Goal: Task Accomplishment & Management: Manage account settings

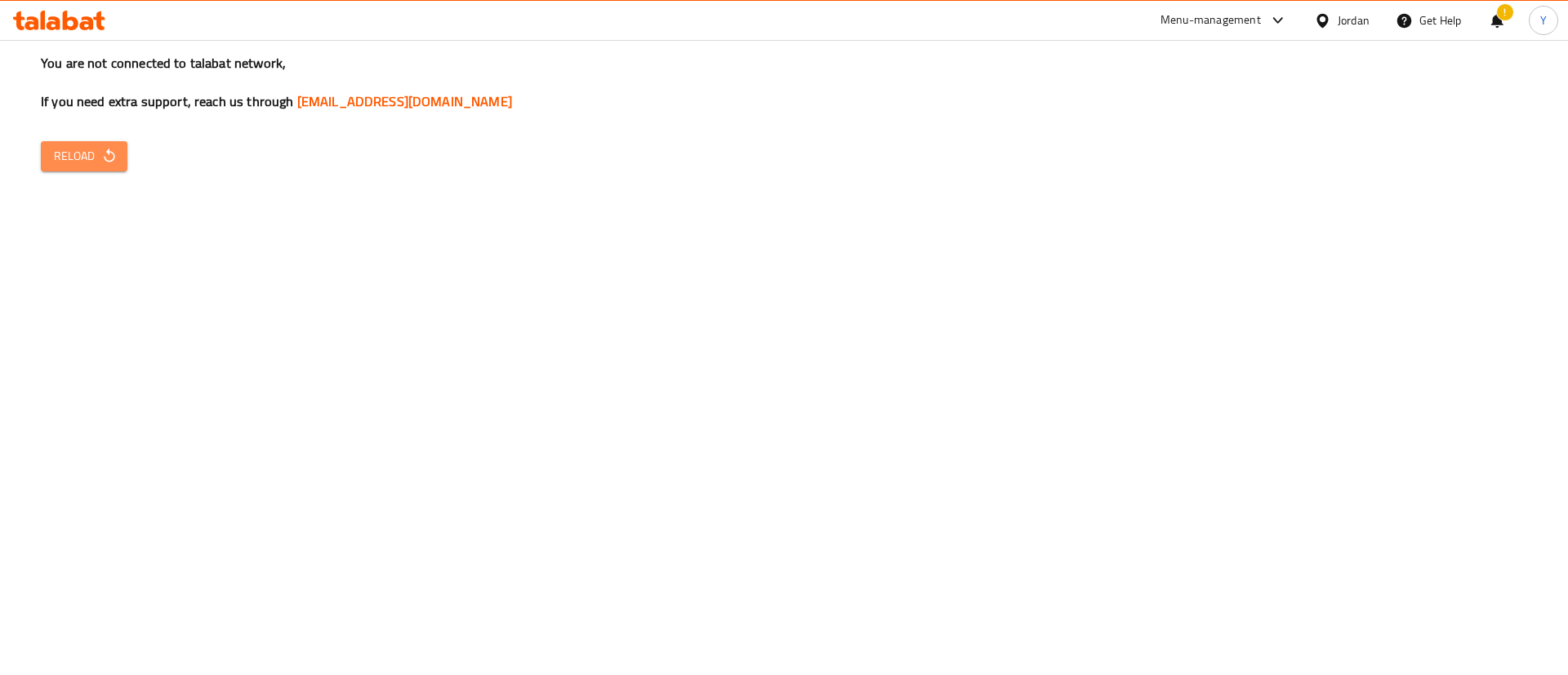
click at [67, 155] on span "Reload" at bounding box center [84, 156] width 61 height 20
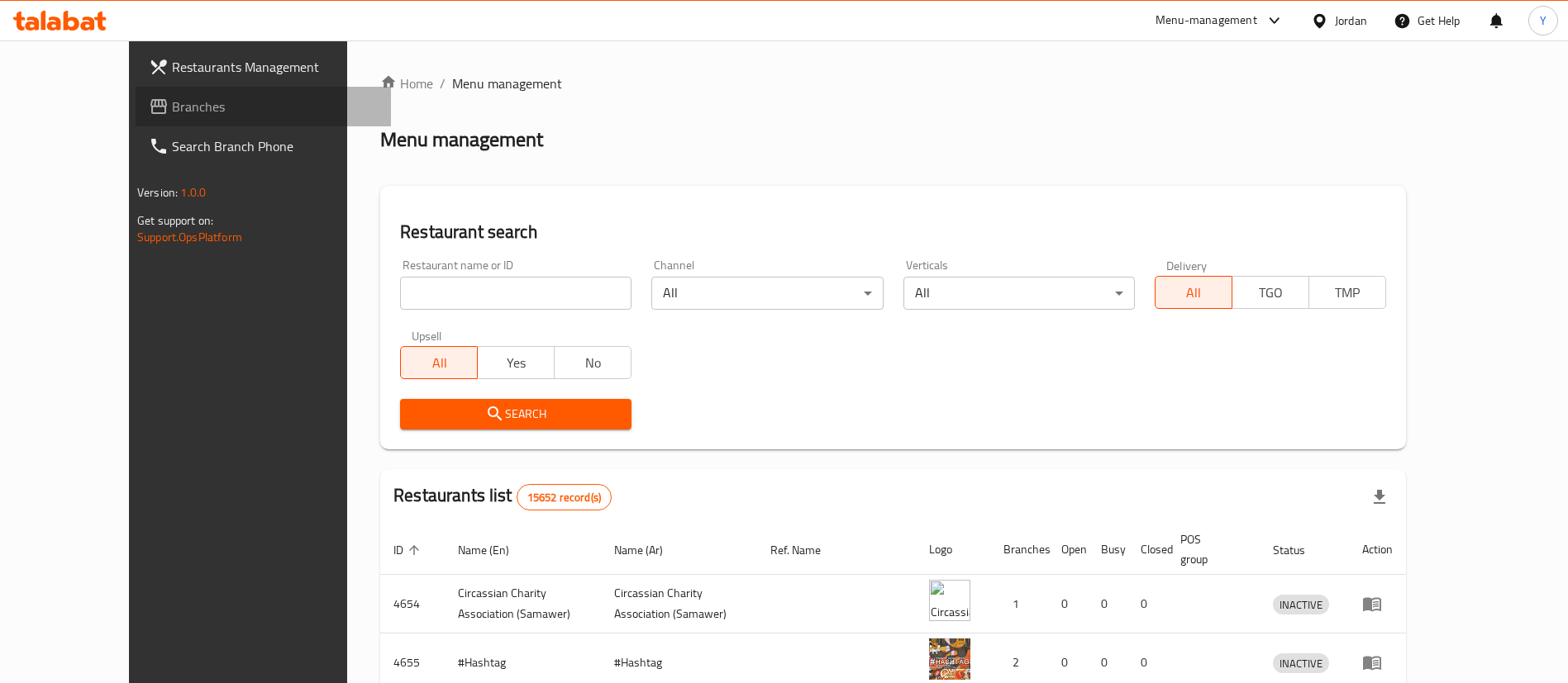
click at [172, 97] on span "Branches" at bounding box center [275, 107] width 205 height 20
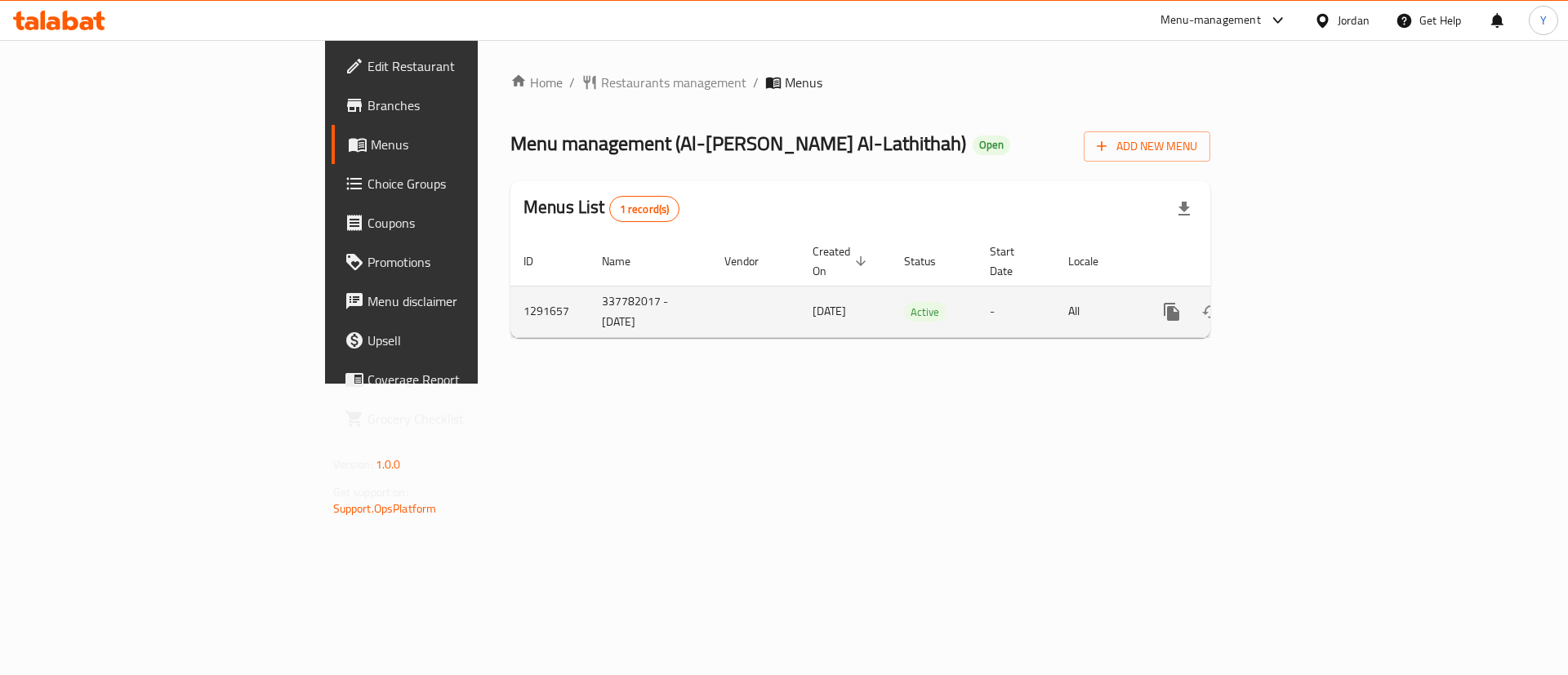
click at [1297, 304] on icon "enhanced table" at bounding box center [1290, 312] width 15 height 15
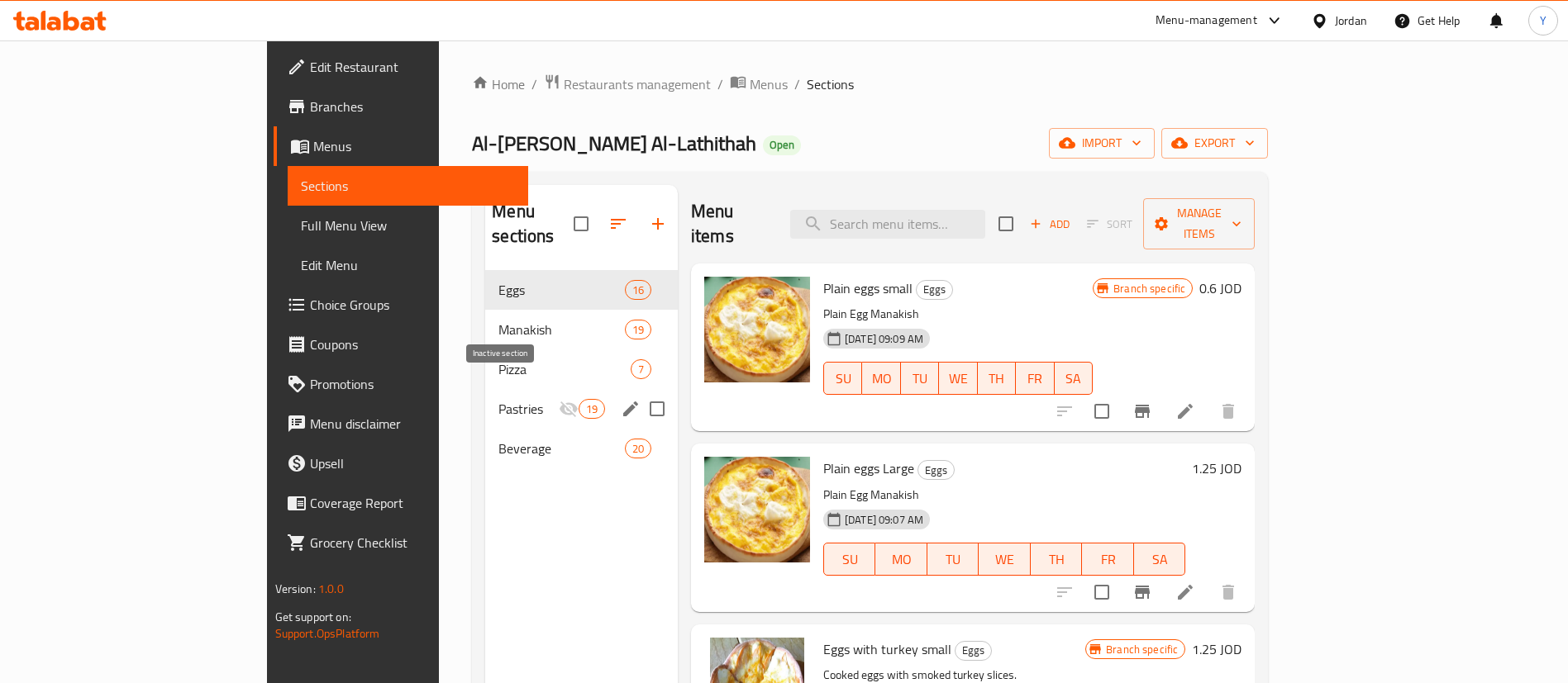
click at [559, 399] on icon "Menu sections" at bounding box center [569, 409] width 20 height 20
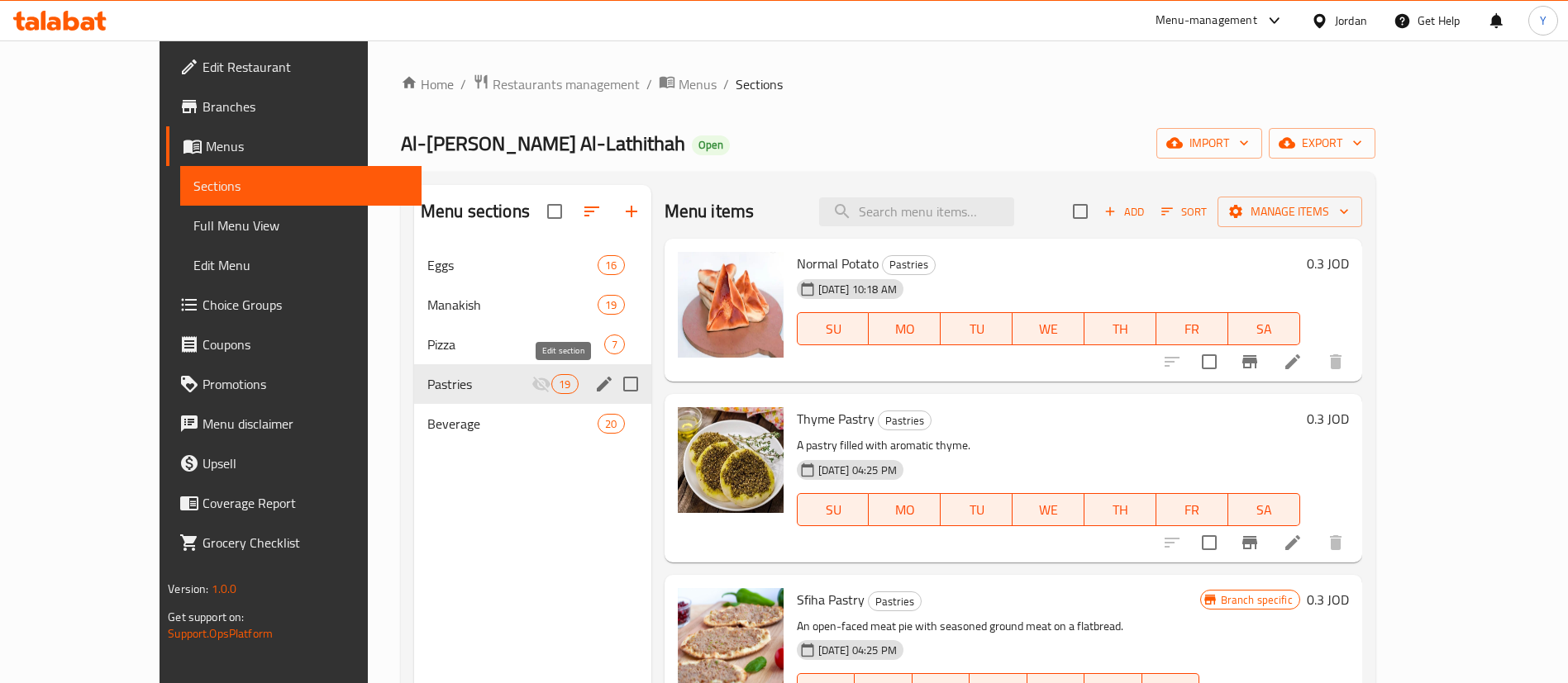
click at [595, 384] on icon "edit" at bounding box center [605, 384] width 20 height 20
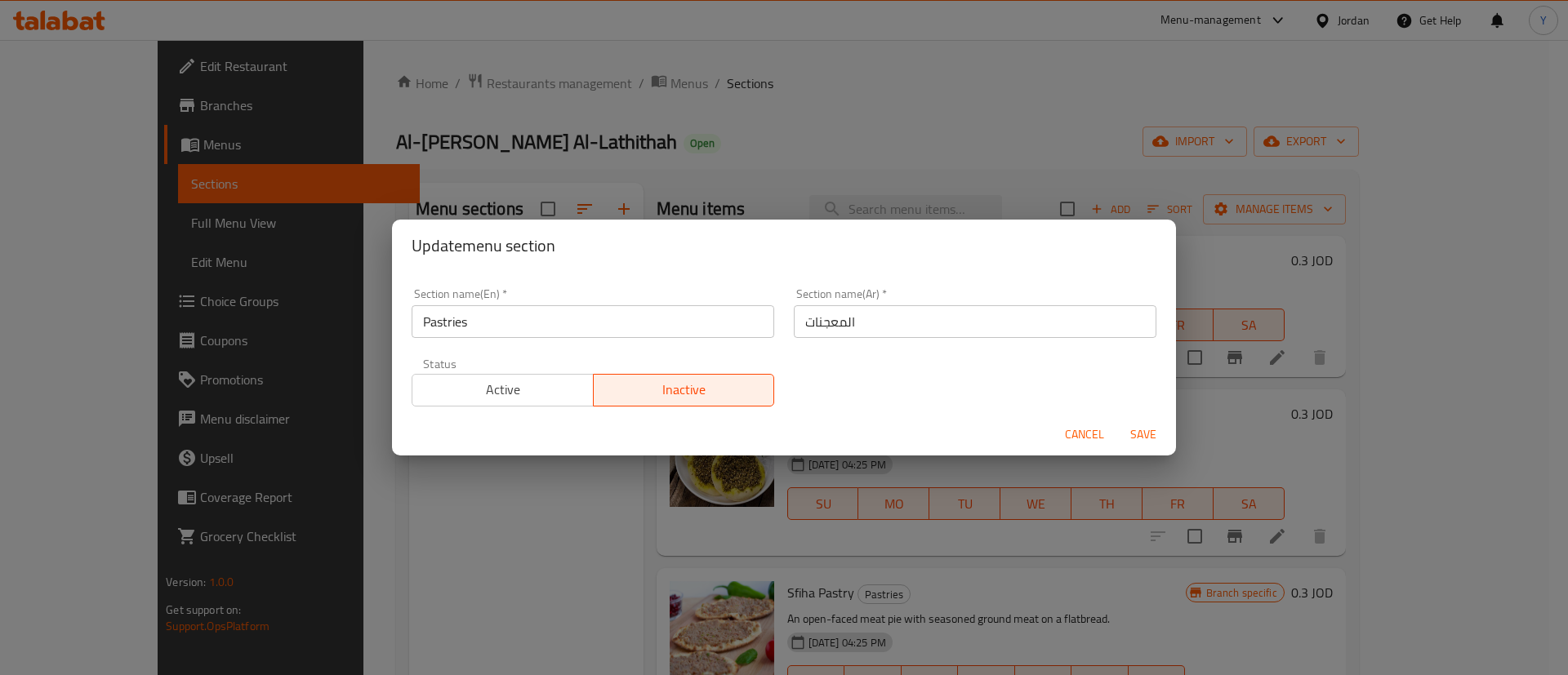
click at [528, 381] on span "Active" at bounding box center [503, 389] width 169 height 24
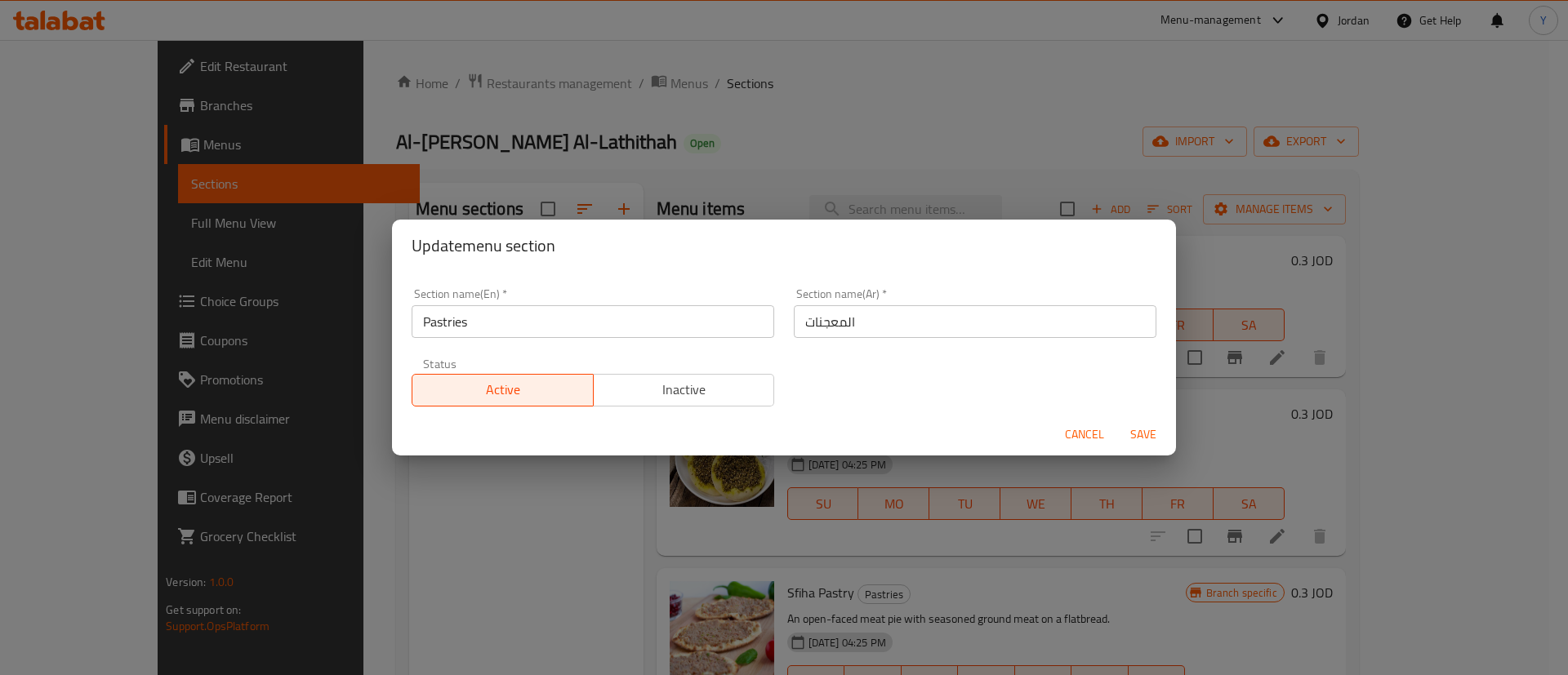
click at [1138, 460] on div "Update menu section Section name(En)   * Pastries Section name(En) * Section na…" at bounding box center [784, 337] width 1568 height 675
click at [1150, 442] on span "Save" at bounding box center [1143, 434] width 39 height 20
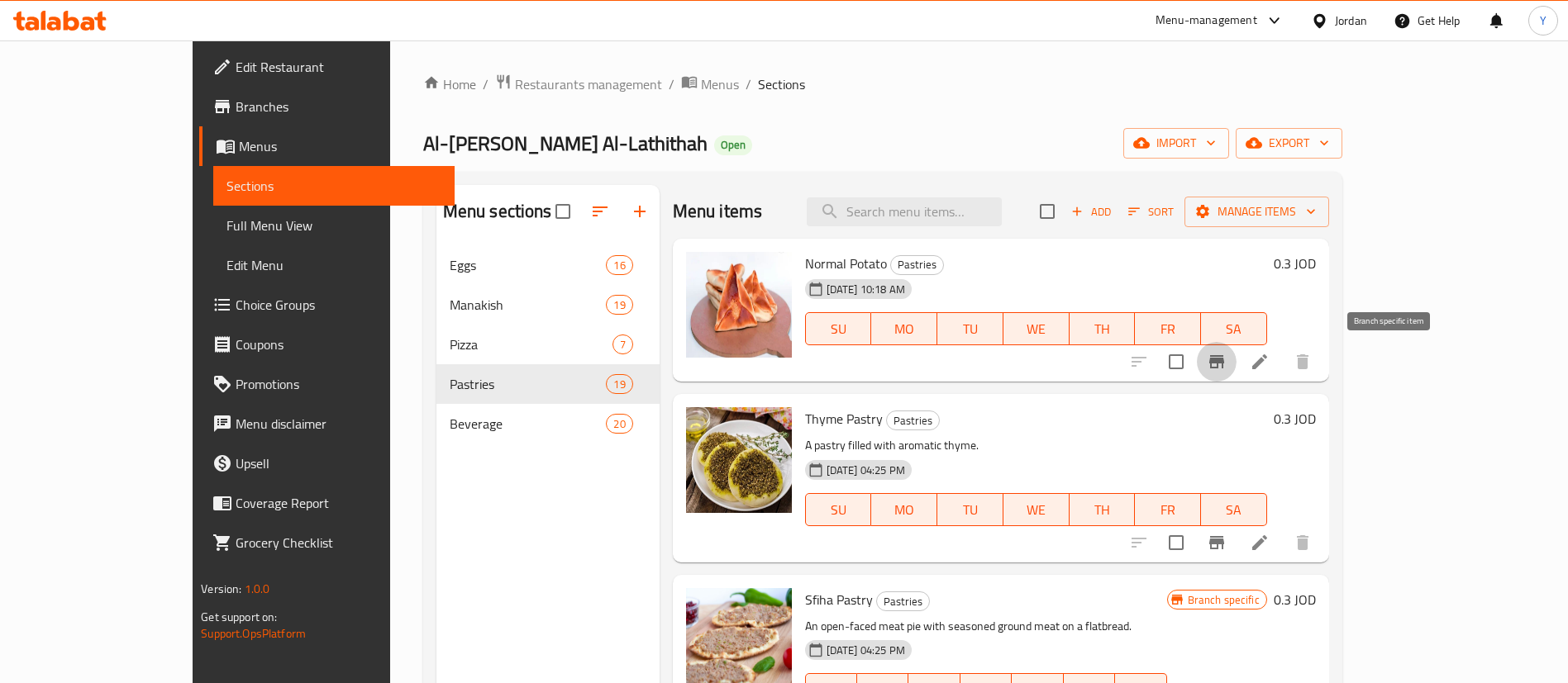
click at [1224, 363] on icon "Branch-specific-item" at bounding box center [1217, 362] width 15 height 13
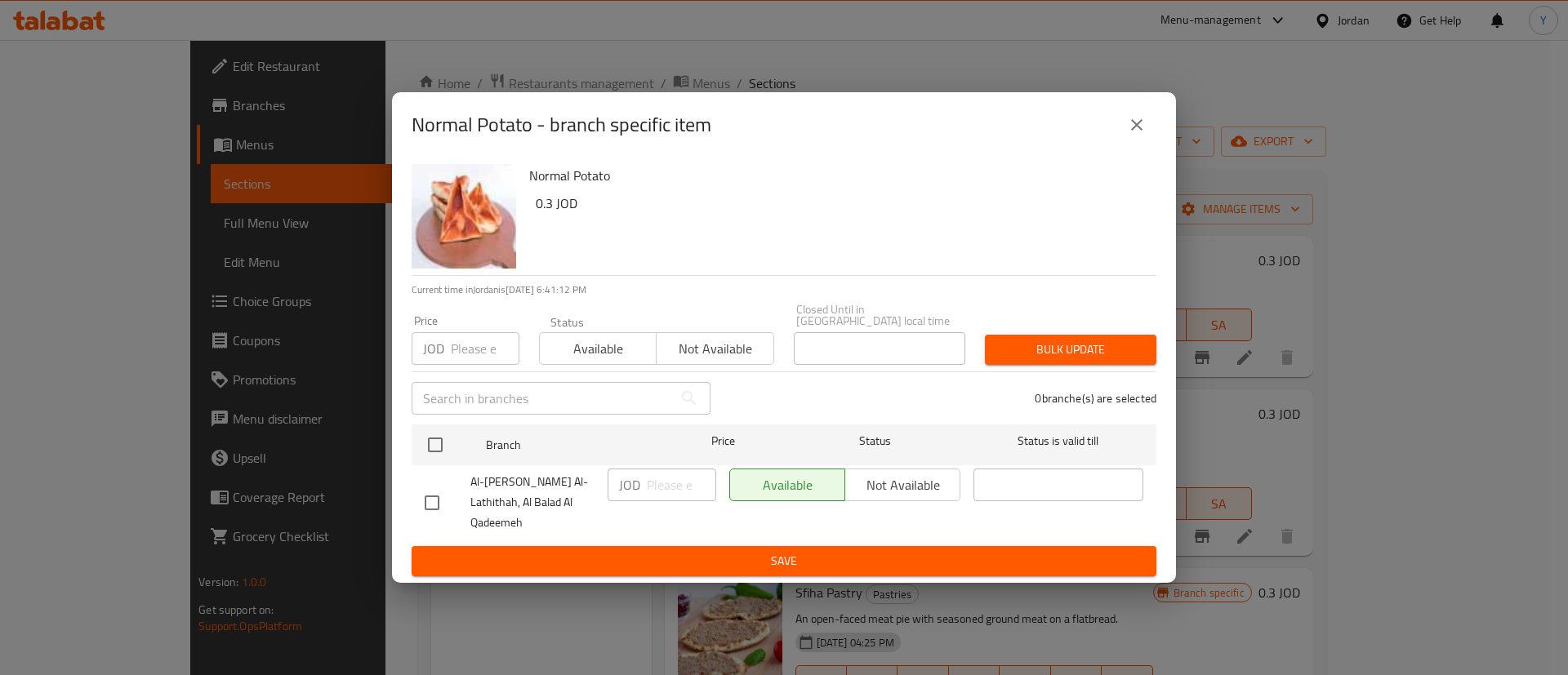
click at [1129, 135] on icon "close" at bounding box center [1137, 125] width 20 height 20
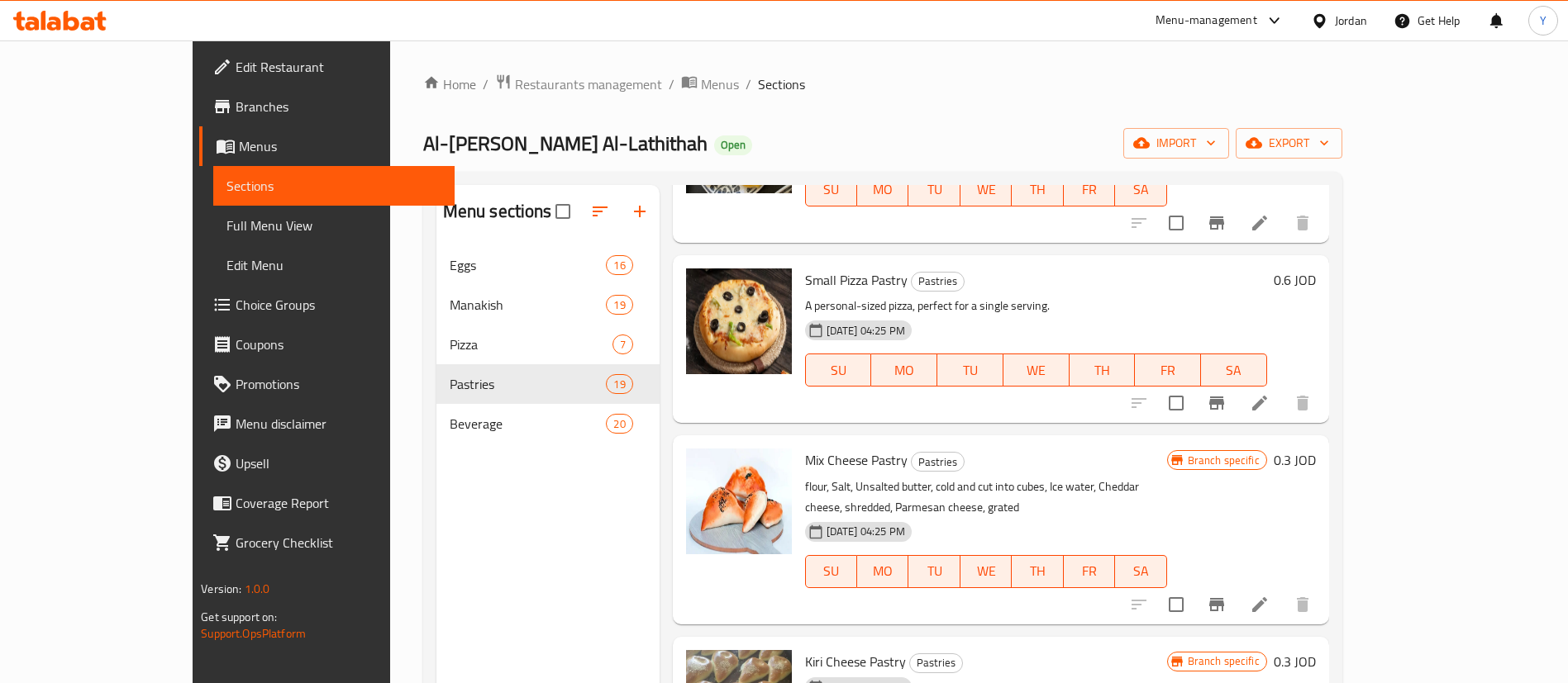
scroll to position [1445, 0]
click at [1227, 594] on icon "Branch-specific-item" at bounding box center [1217, 604] width 20 height 20
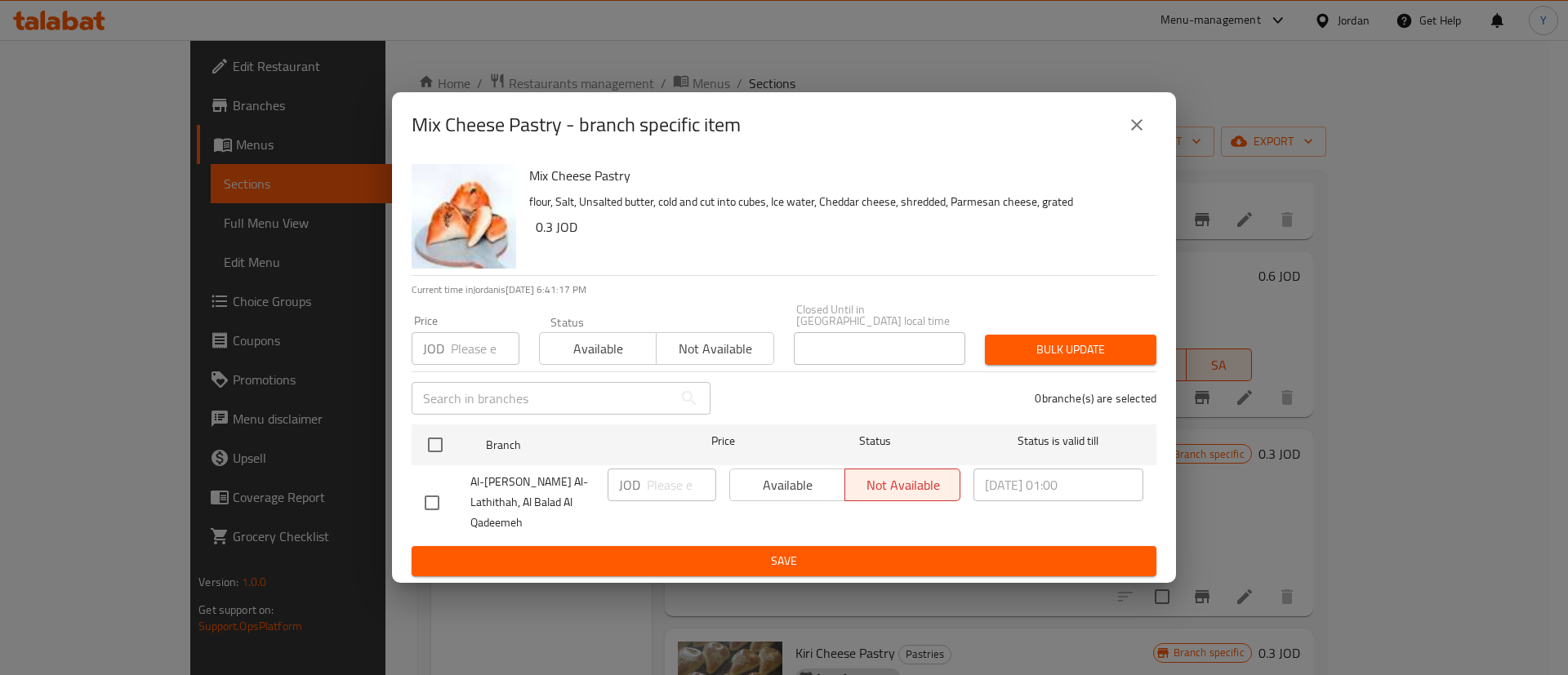
click at [439, 502] on input "checkbox" at bounding box center [432, 503] width 34 height 34
checkbox input "true"
click at [822, 496] on span "Available" at bounding box center [787, 485] width 102 height 24
click at [797, 551] on span "Save" at bounding box center [784, 561] width 719 height 20
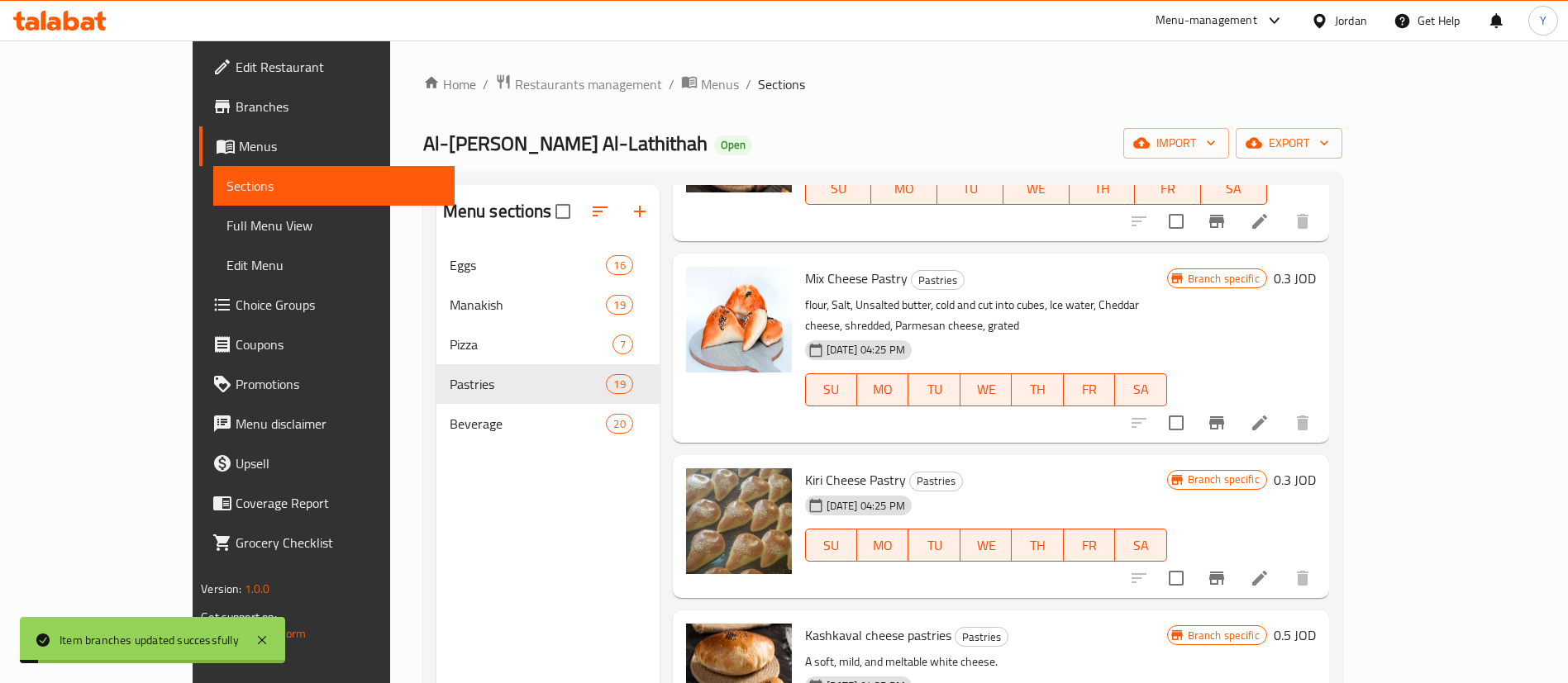
scroll to position [1703, 0]
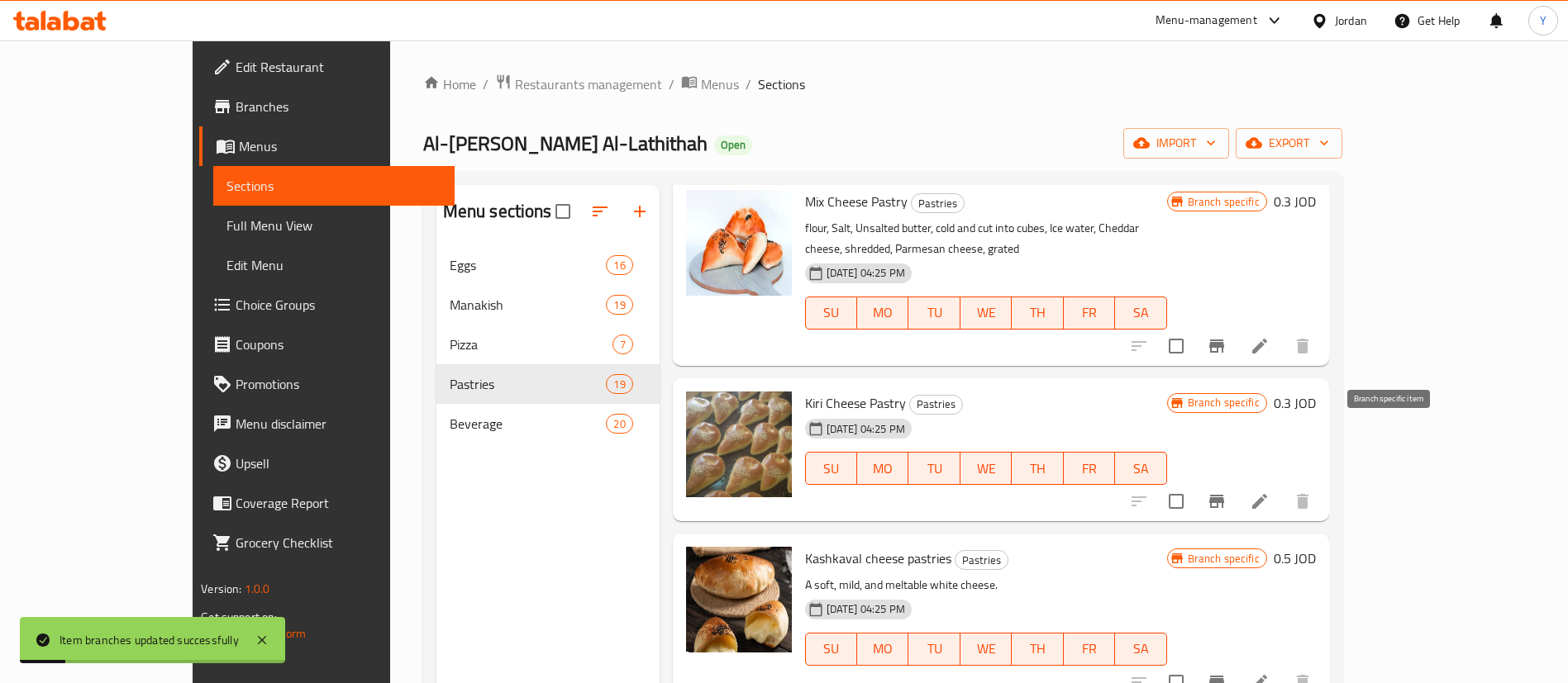
click at [1227, 492] on icon "Branch-specific-item" at bounding box center [1217, 502] width 20 height 20
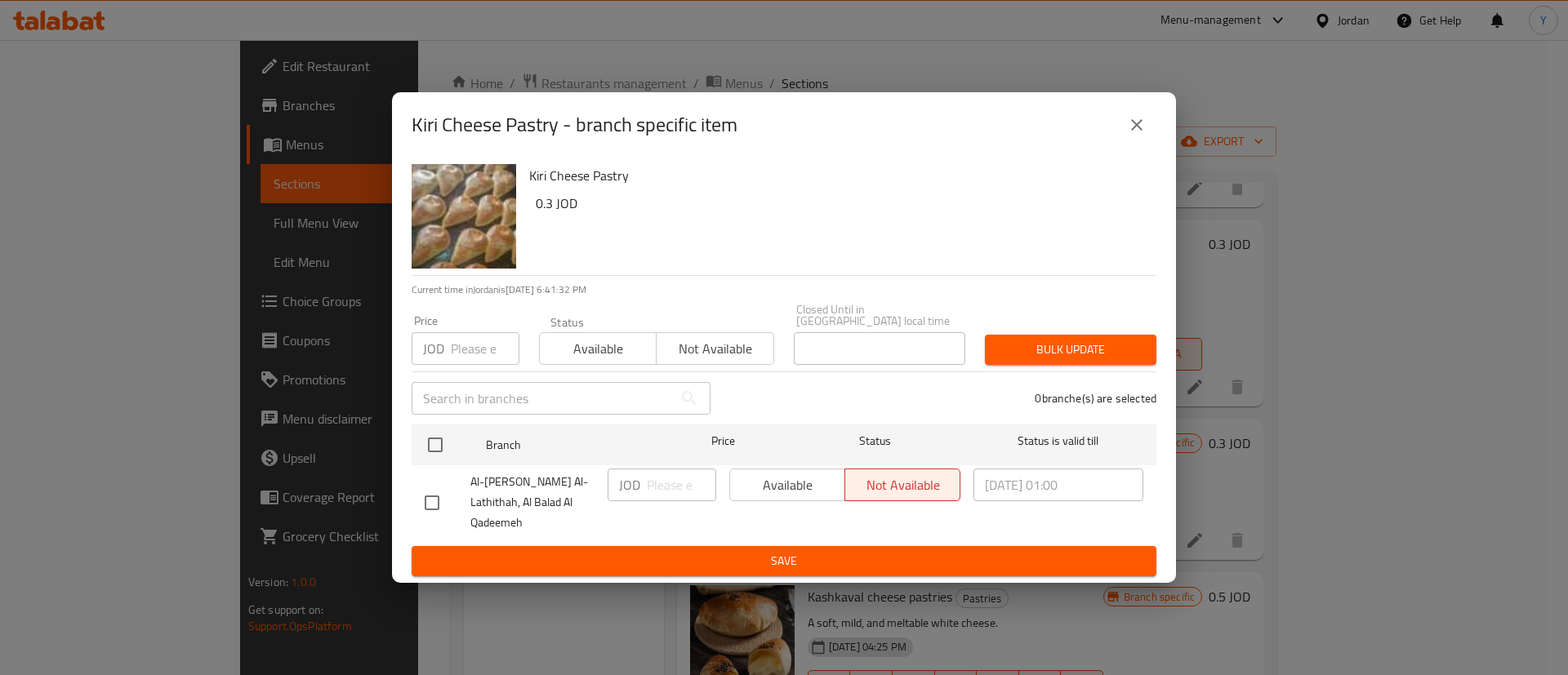
click at [428, 500] on input "checkbox" at bounding box center [432, 503] width 34 height 34
checkbox input "true"
click at [769, 497] on span "Available" at bounding box center [787, 485] width 102 height 24
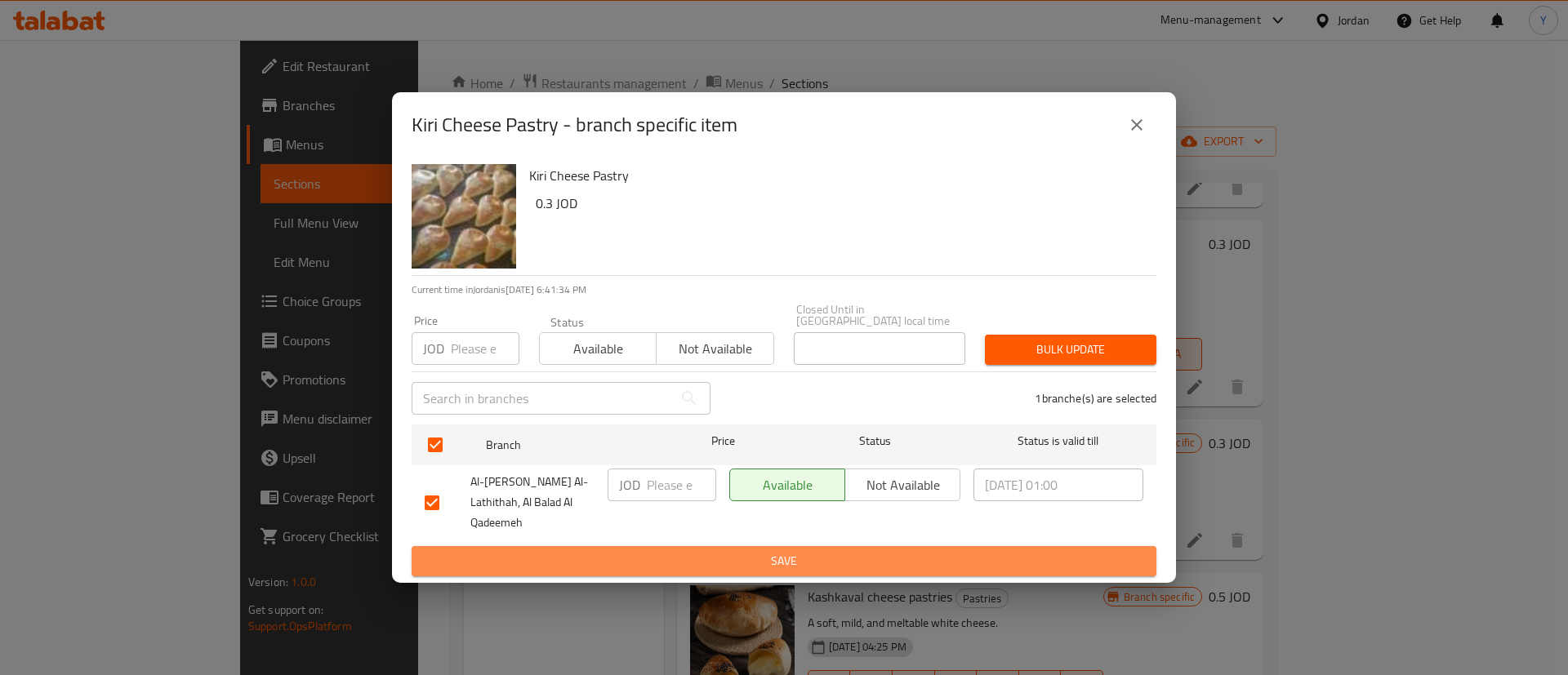
click at [794, 551] on span "Save" at bounding box center [784, 561] width 719 height 20
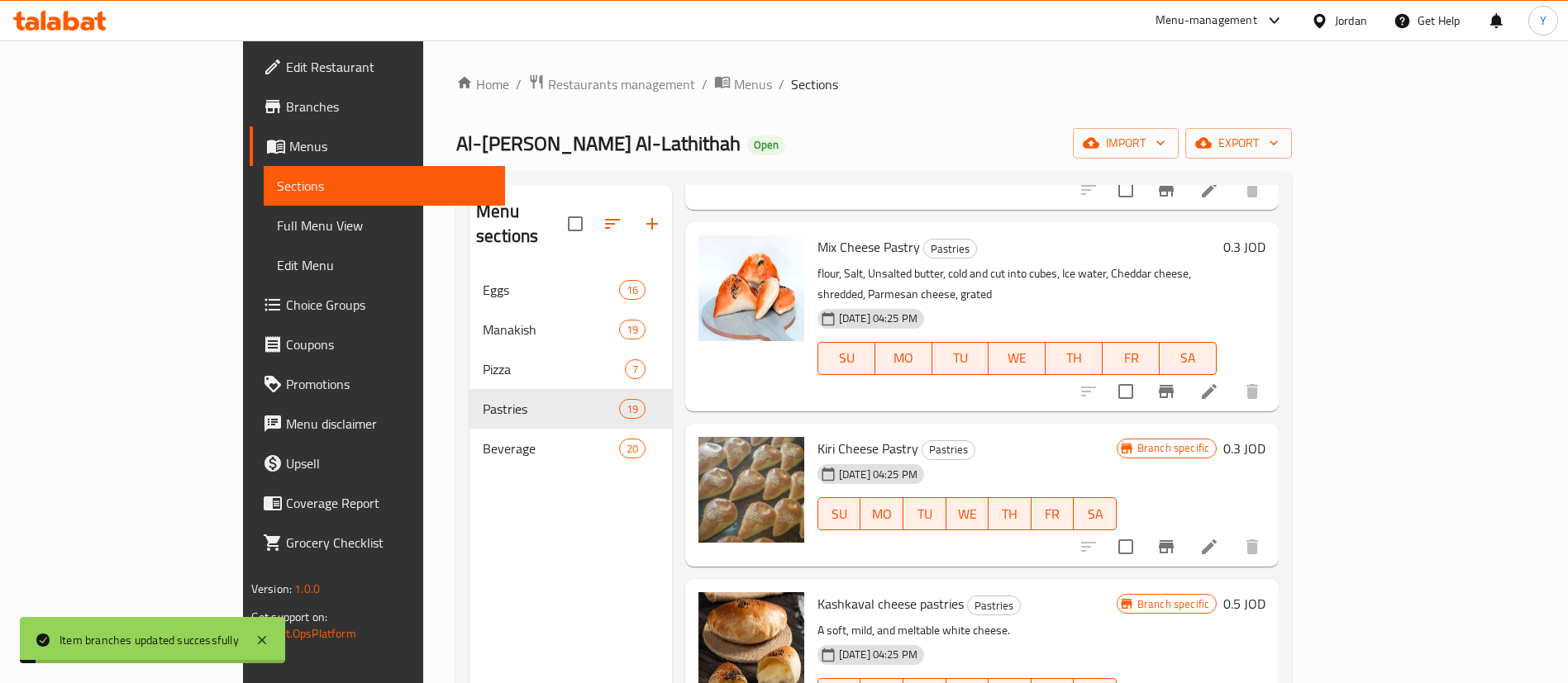
scroll to position [1922, 0]
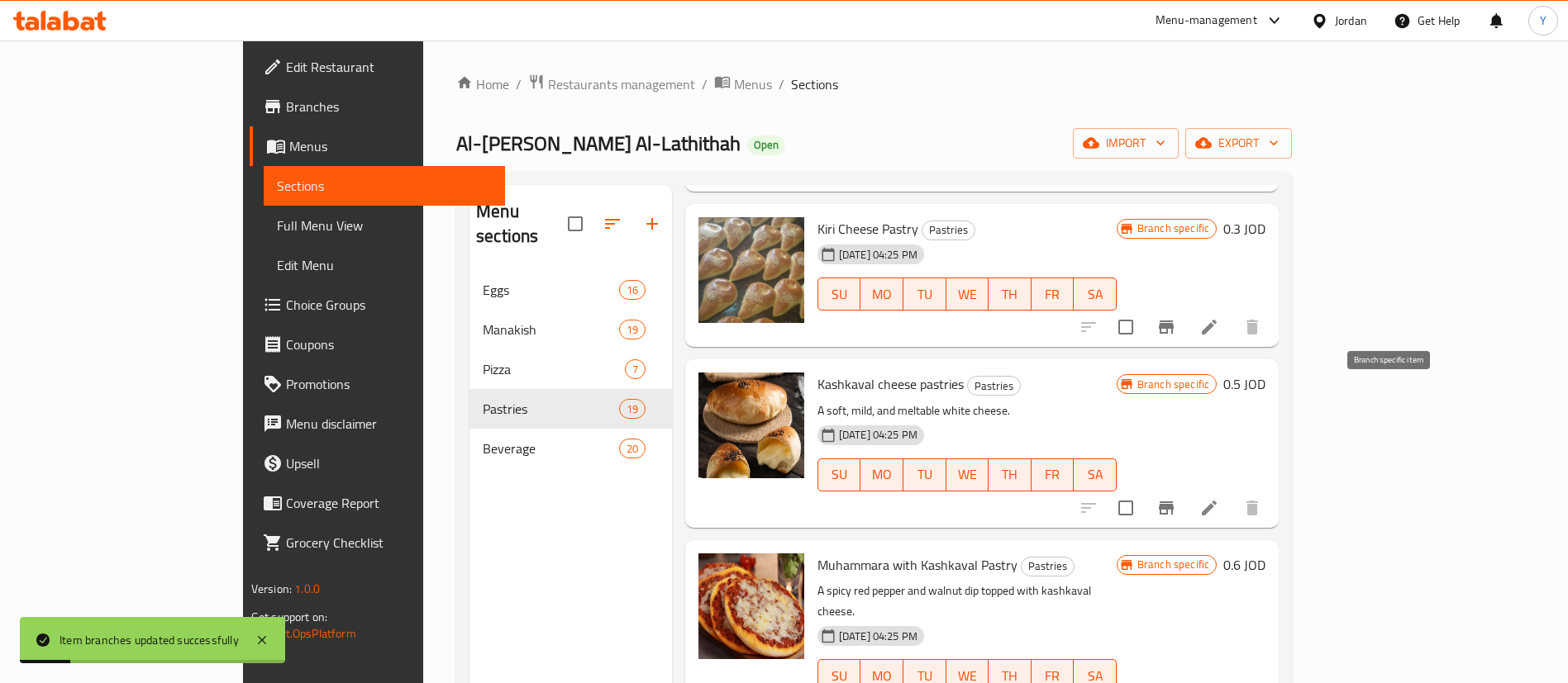
click at [1176, 498] on icon "Branch-specific-item" at bounding box center [1166, 508] width 20 height 20
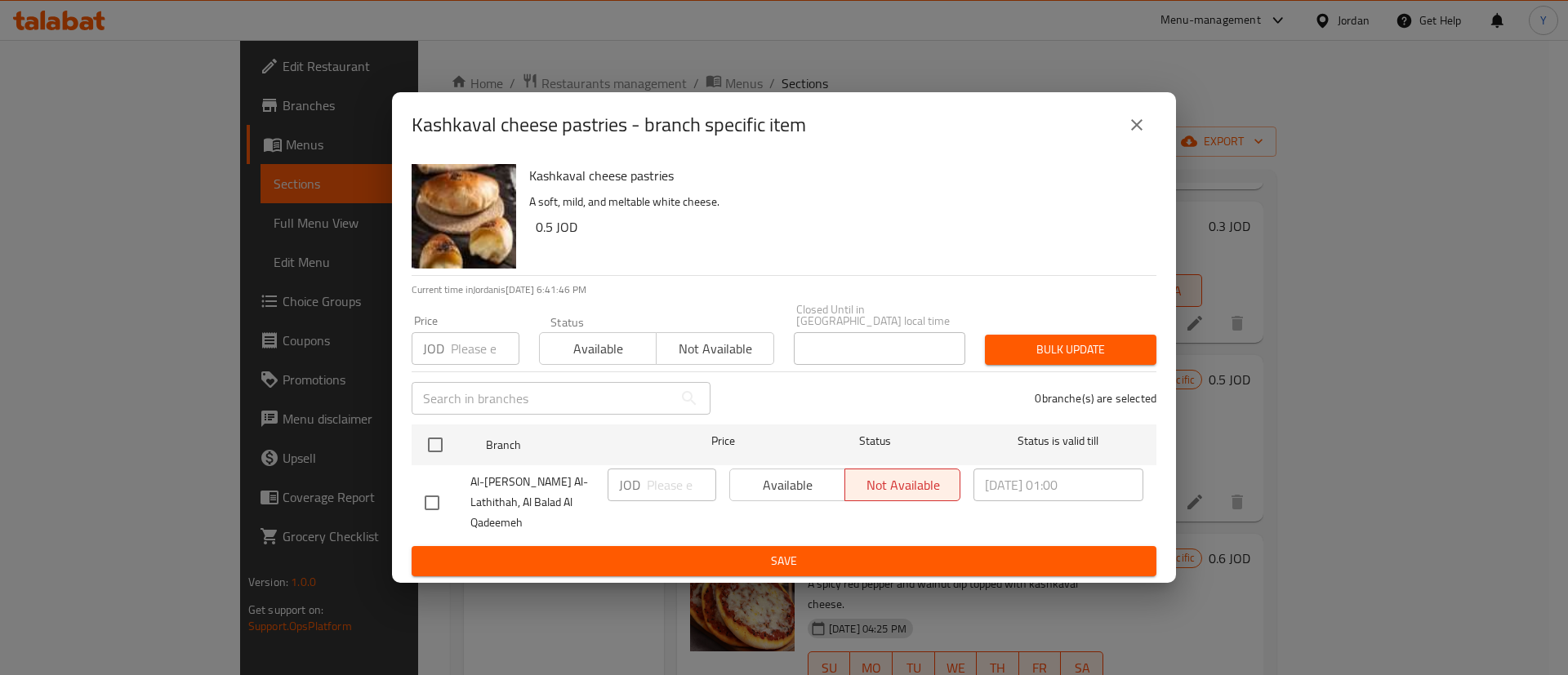
click at [427, 499] on input "checkbox" at bounding box center [432, 503] width 34 height 34
checkbox input "true"
click at [768, 497] on span "Available" at bounding box center [787, 485] width 102 height 24
click at [909, 553] on span "Save" at bounding box center [784, 561] width 719 height 20
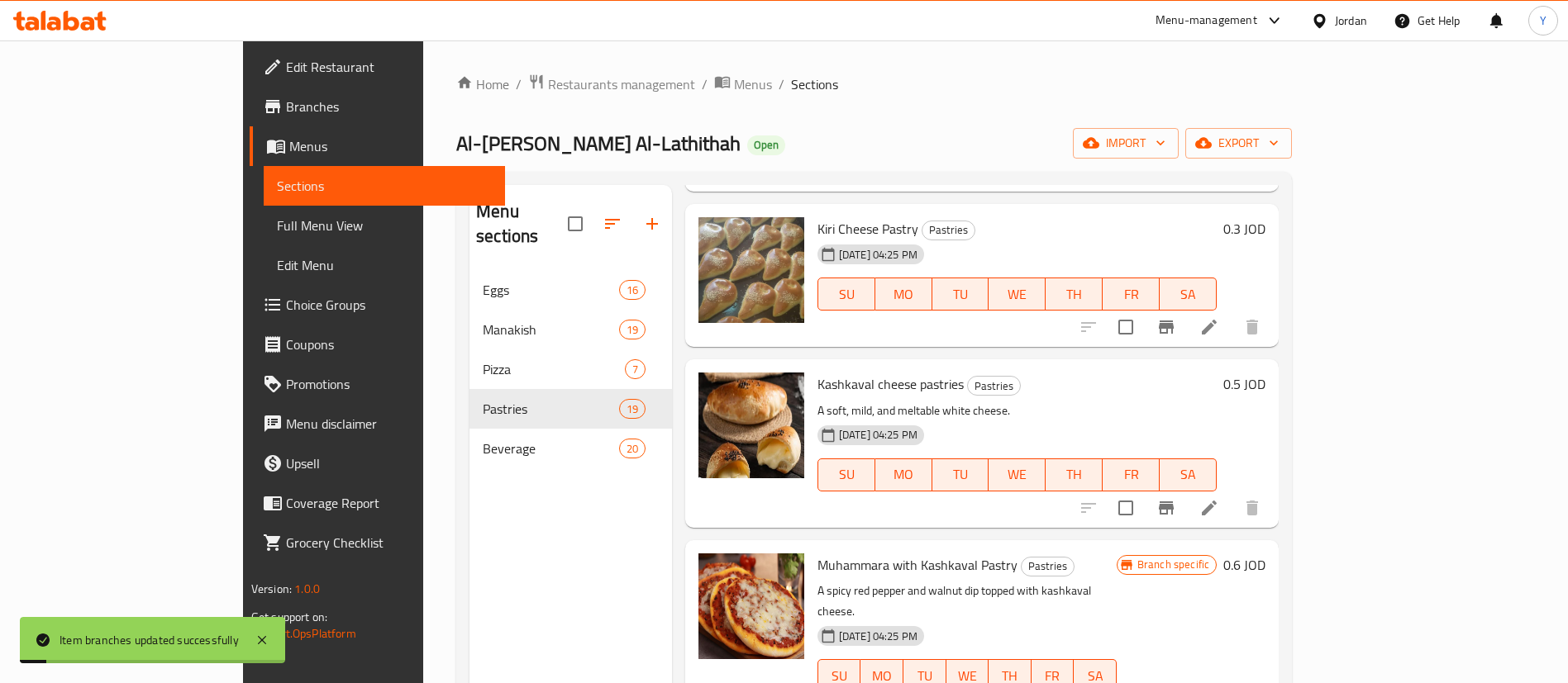
scroll to position [2018, 0]
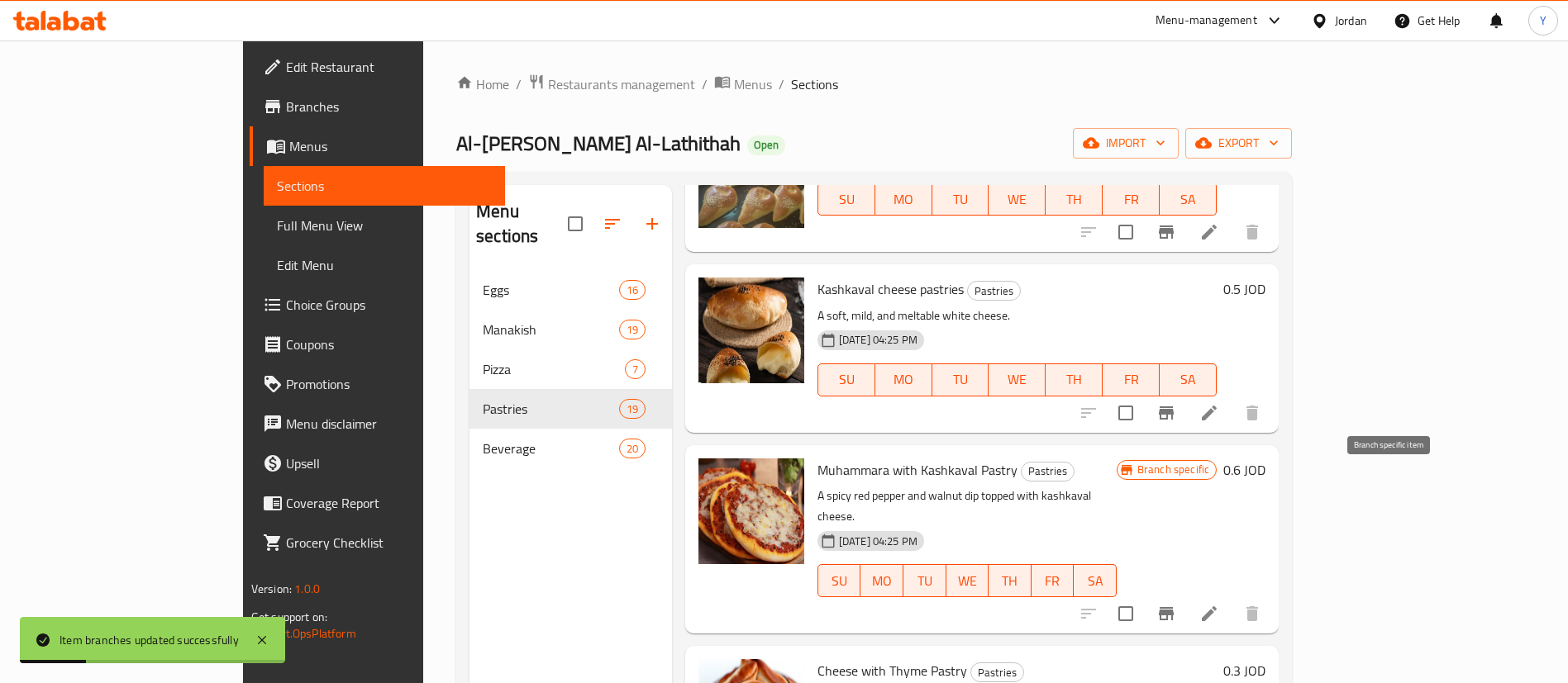
click at [1174, 607] on icon "Branch-specific-item" at bounding box center [1166, 613] width 15 height 13
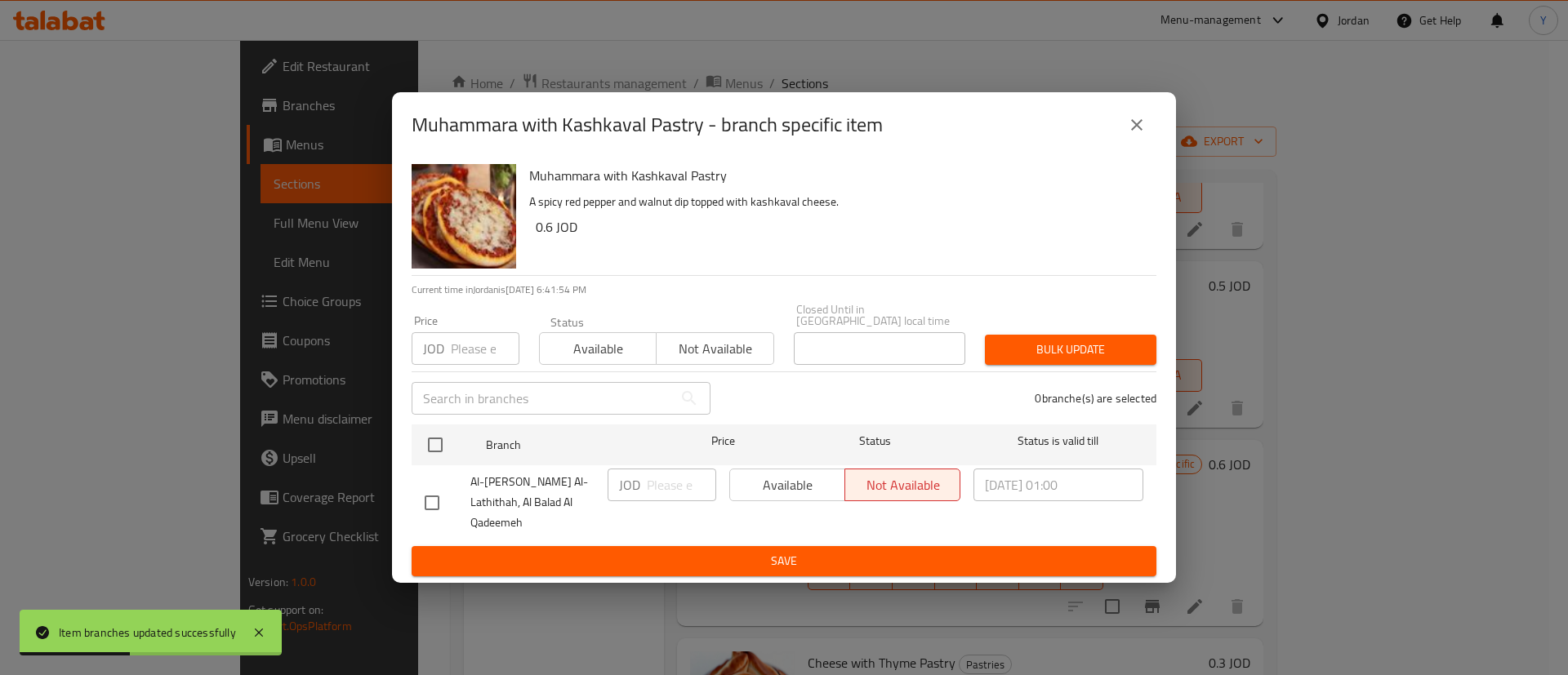
click at [435, 515] on div "Al-Fatera Al-Lathithah, Al Balad Al Qadeemeh" at bounding box center [510, 502] width 183 height 81
click at [437, 486] on input "checkbox" at bounding box center [432, 503] width 34 height 34
checkbox input "true"
click at [802, 502] on button "Available" at bounding box center [787, 485] width 116 height 33
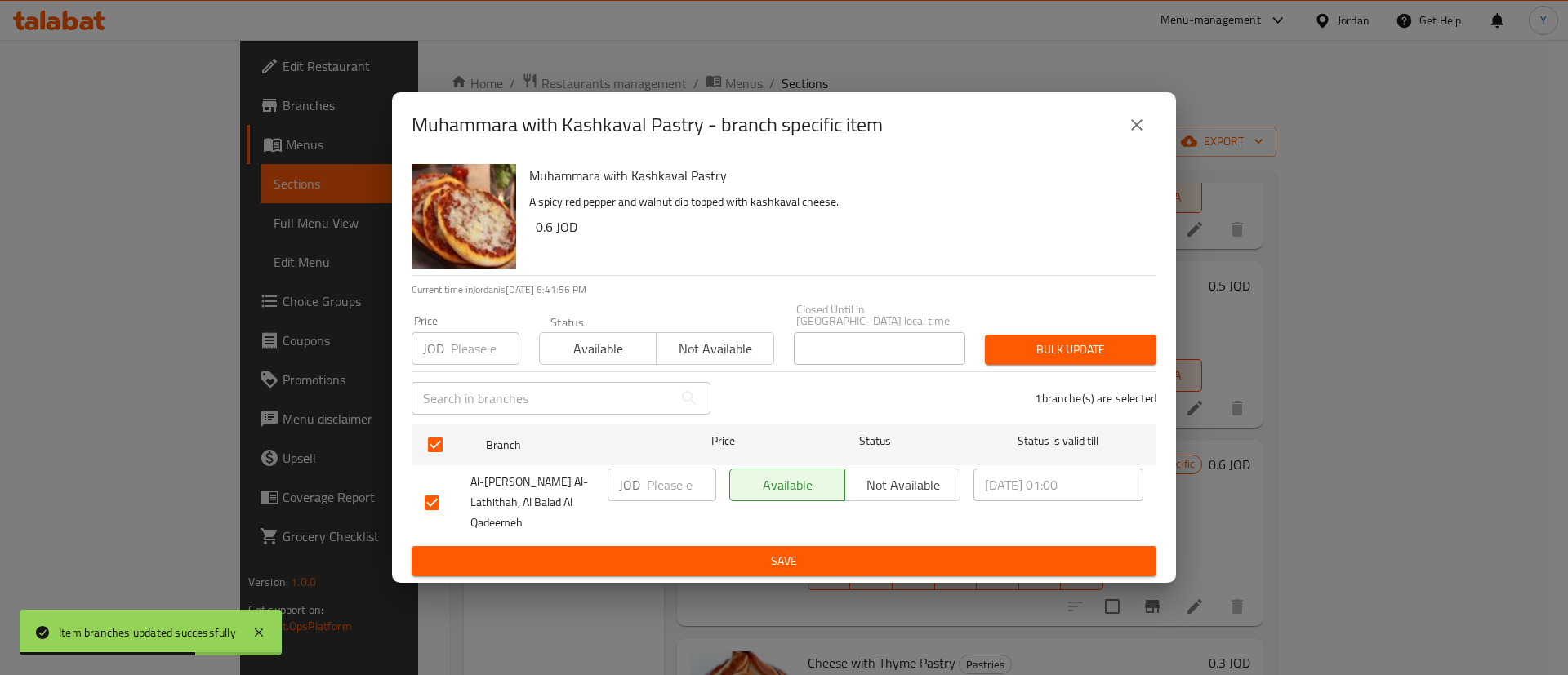
click at [796, 564] on div "Muhammara with Kashkaval Pastry A spicy red pepper and walnut dip topped with k…" at bounding box center [784, 371] width 784 height 425
click at [824, 551] on span "Save" at bounding box center [784, 561] width 719 height 20
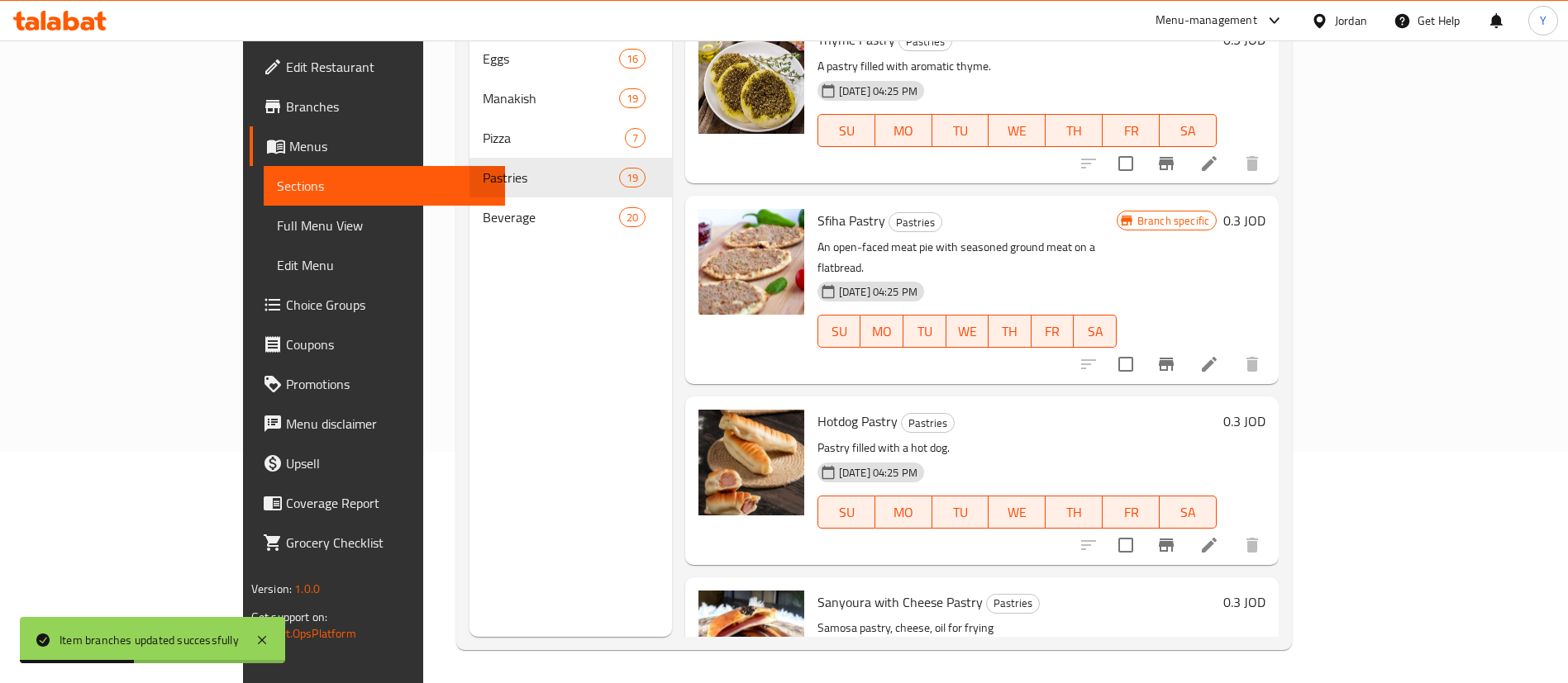
scroll to position [0, 0]
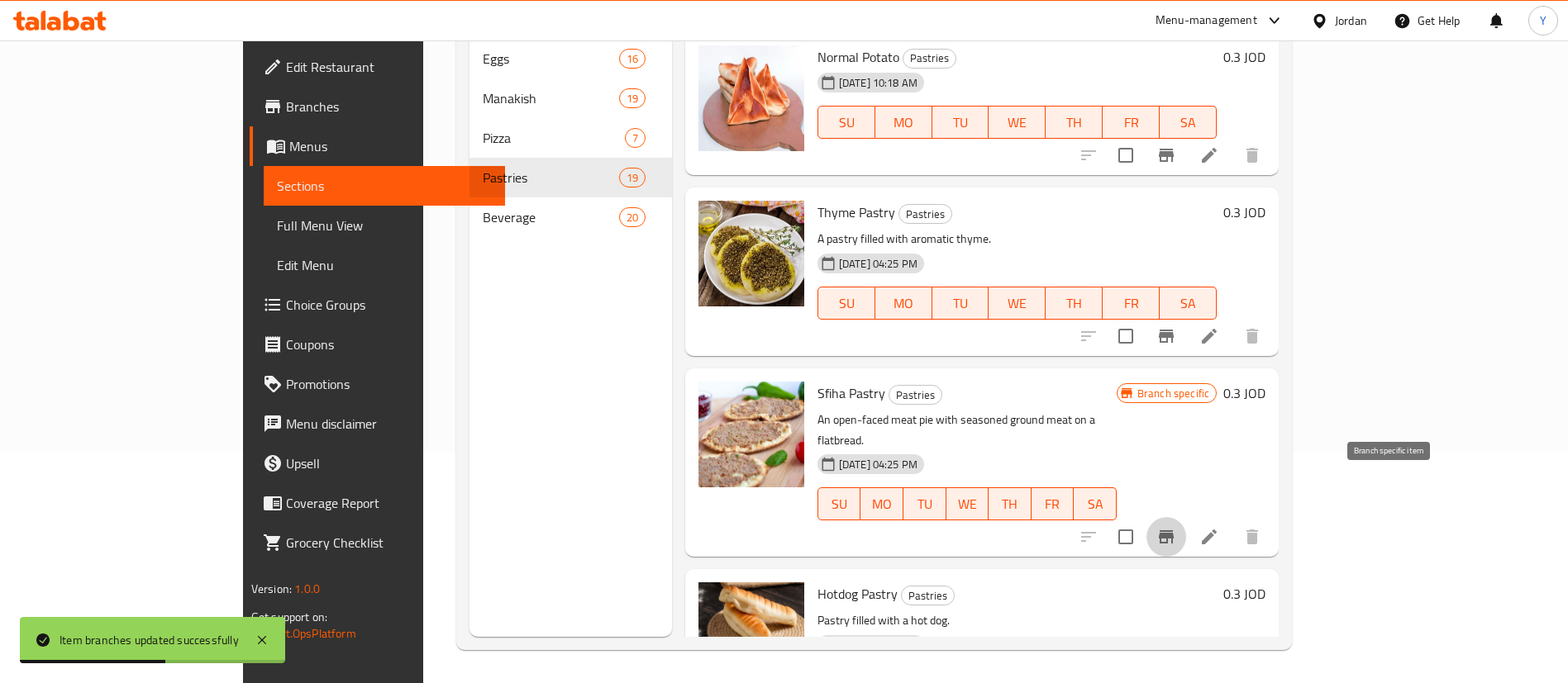
click at [1186, 517] on button "Branch-specific-item" at bounding box center [1166, 537] width 40 height 40
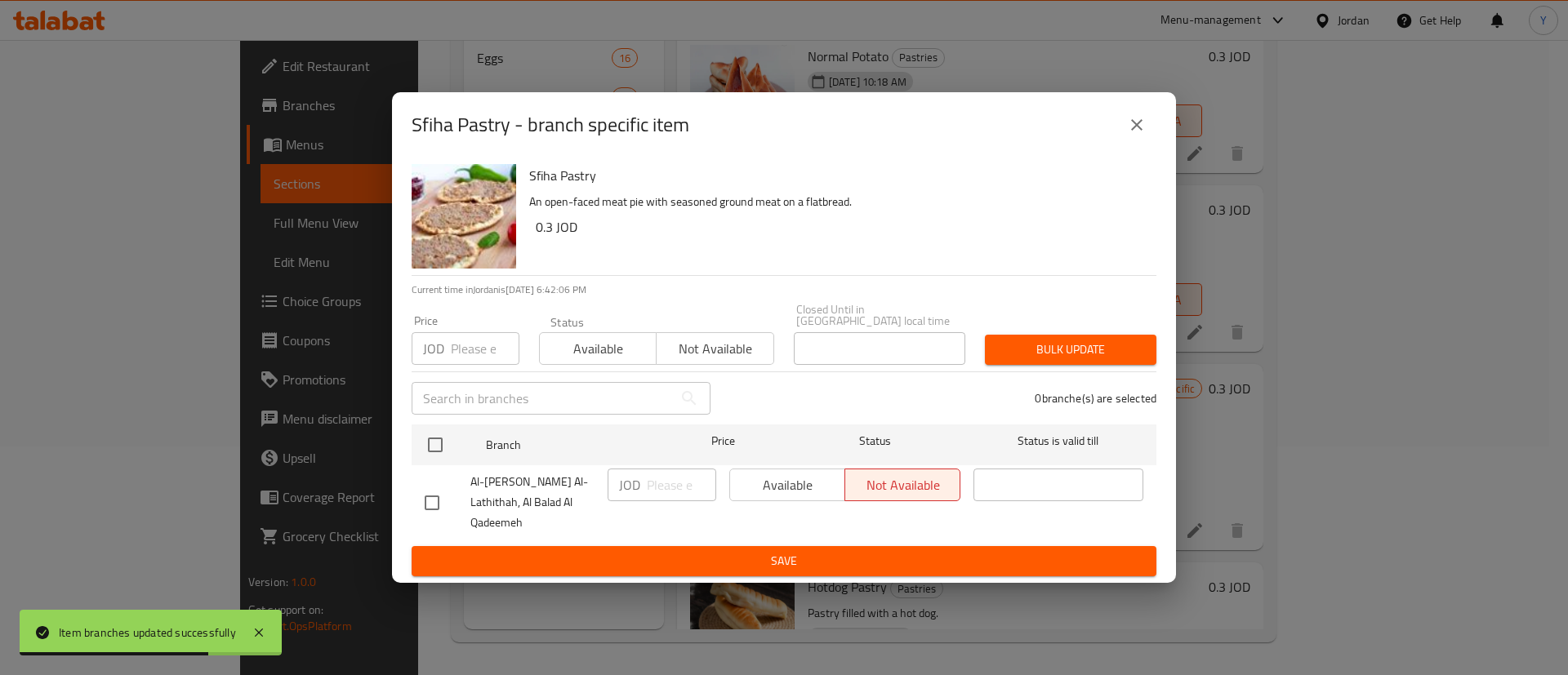
click at [399, 503] on div "Sfiha Pastry An open-faced meat pie with seasoned ground meat on a flatbread. 0…" at bounding box center [784, 371] width 784 height 425
click at [447, 505] on input "checkbox" at bounding box center [432, 503] width 34 height 34
checkbox input "true"
click at [764, 487] on span "Available" at bounding box center [787, 485] width 102 height 24
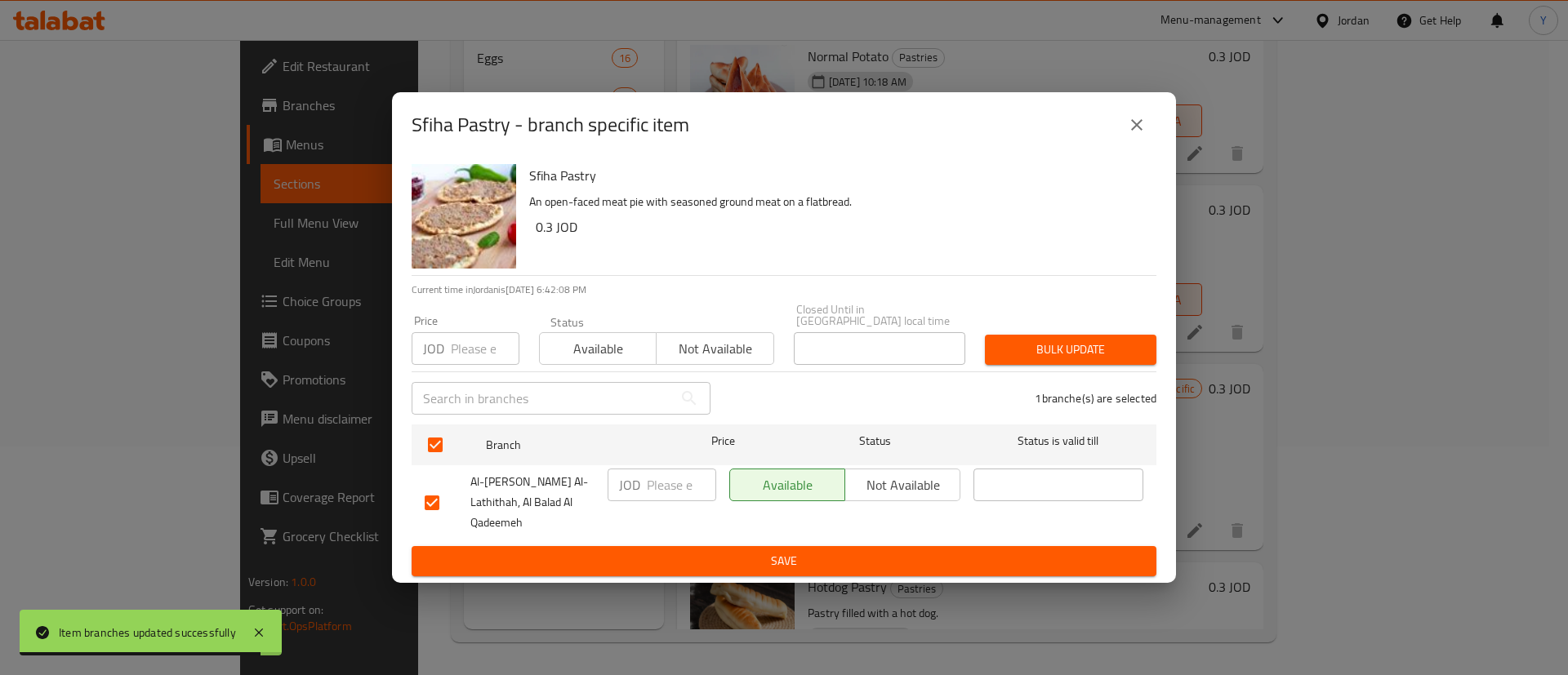
click at [772, 551] on span "Save" at bounding box center [784, 561] width 719 height 20
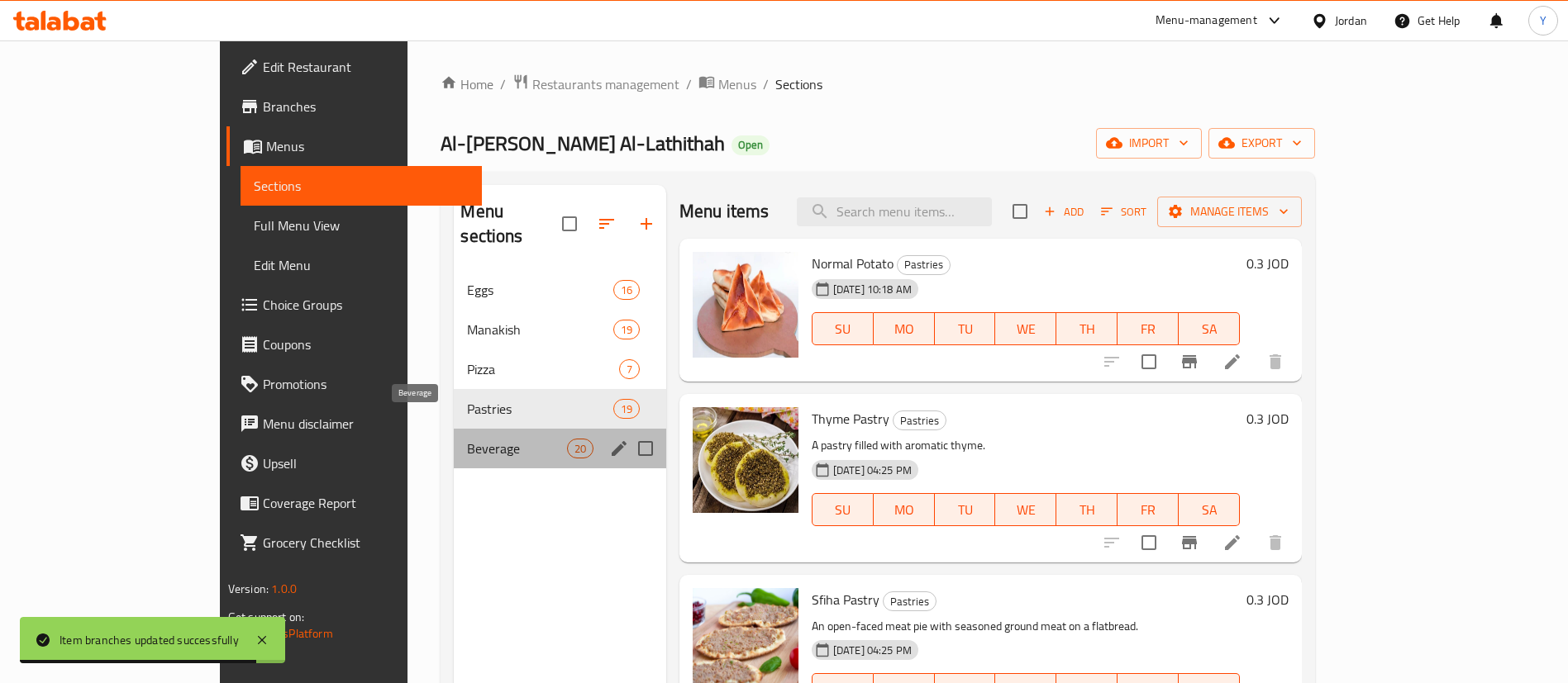
click at [467, 439] on span "Beverage" at bounding box center [517, 449] width 99 height 20
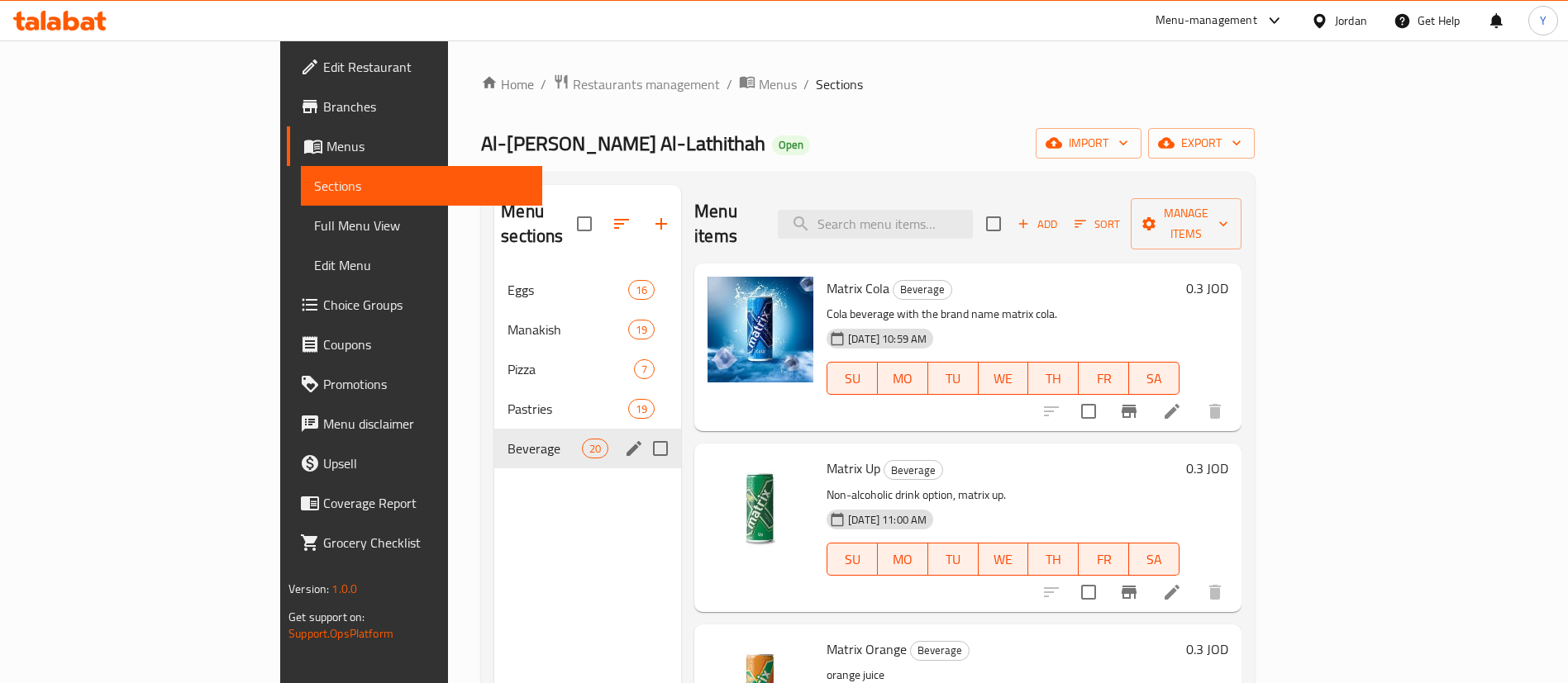
click at [495, 402] on div "Pastries 19" at bounding box center [588, 409] width 187 height 40
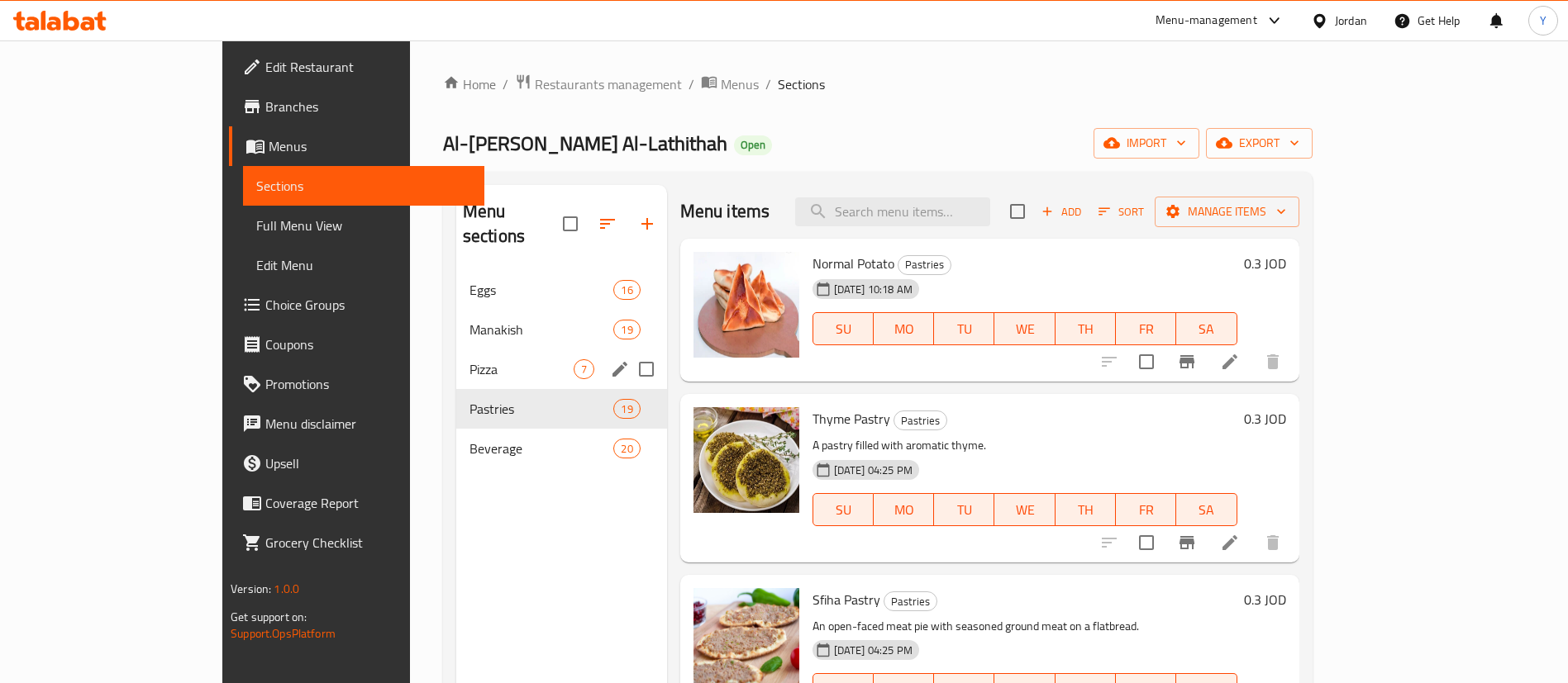
click at [470, 359] on span "Pizza" at bounding box center [522, 369] width 104 height 20
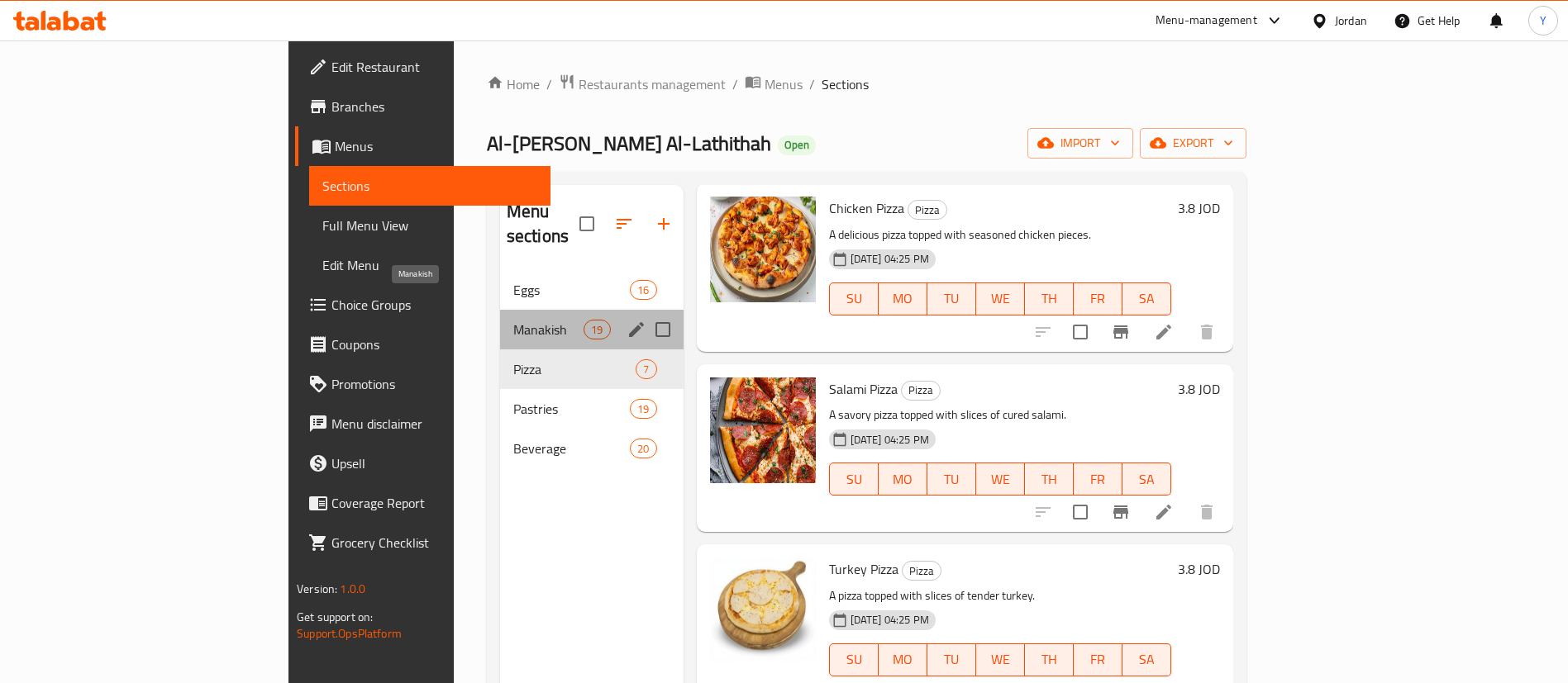
click at [514, 320] on span "Manakish" at bounding box center [548, 329] width 70 height 20
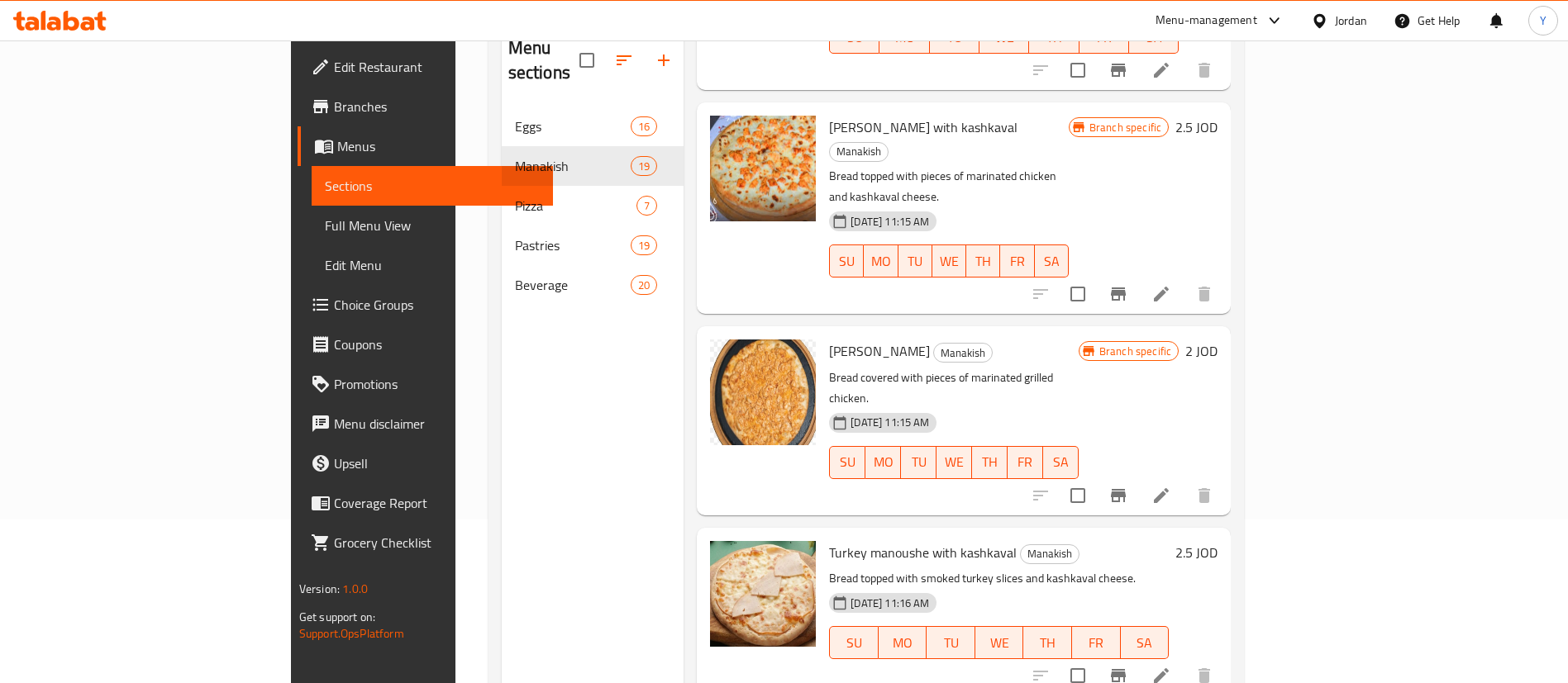
scroll to position [174, 0]
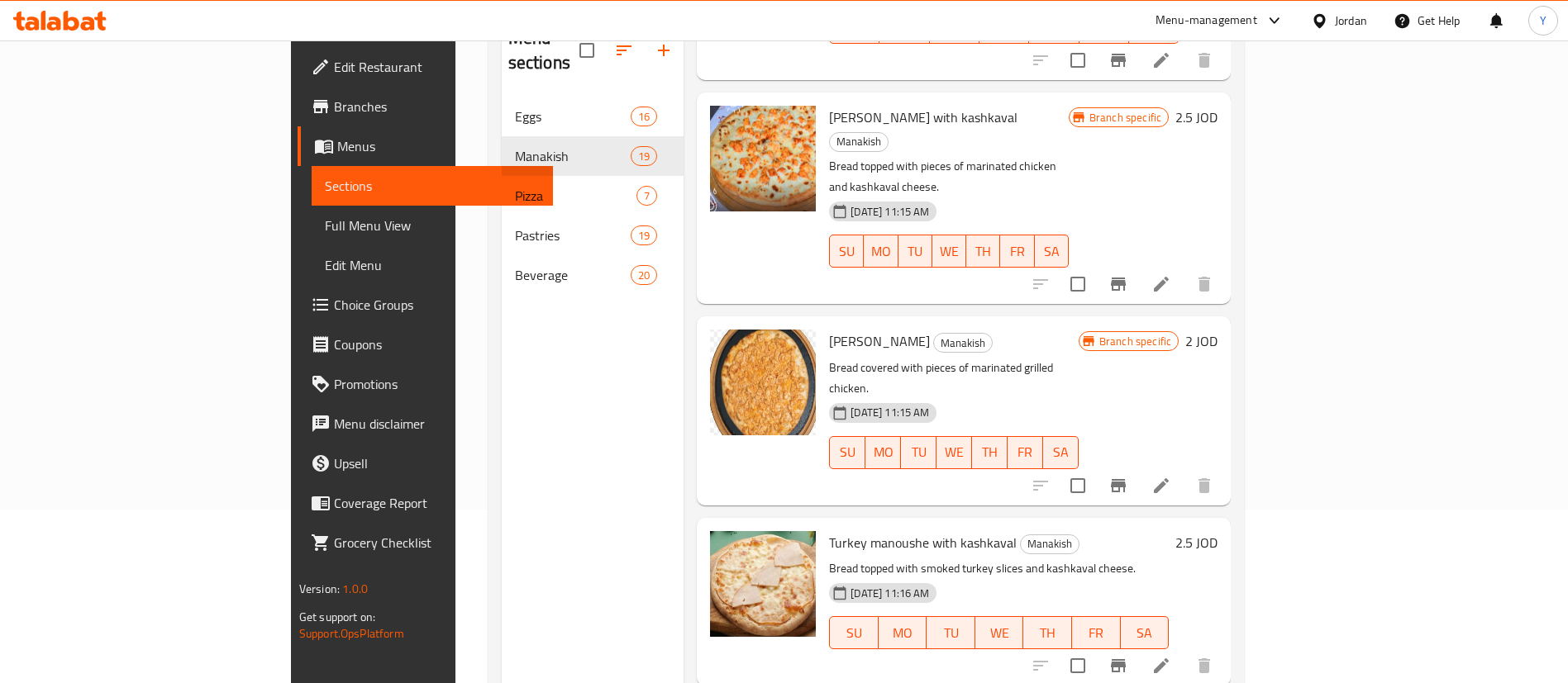
click at [1138, 466] on button "Branch-specific-item" at bounding box center [1118, 486] width 40 height 40
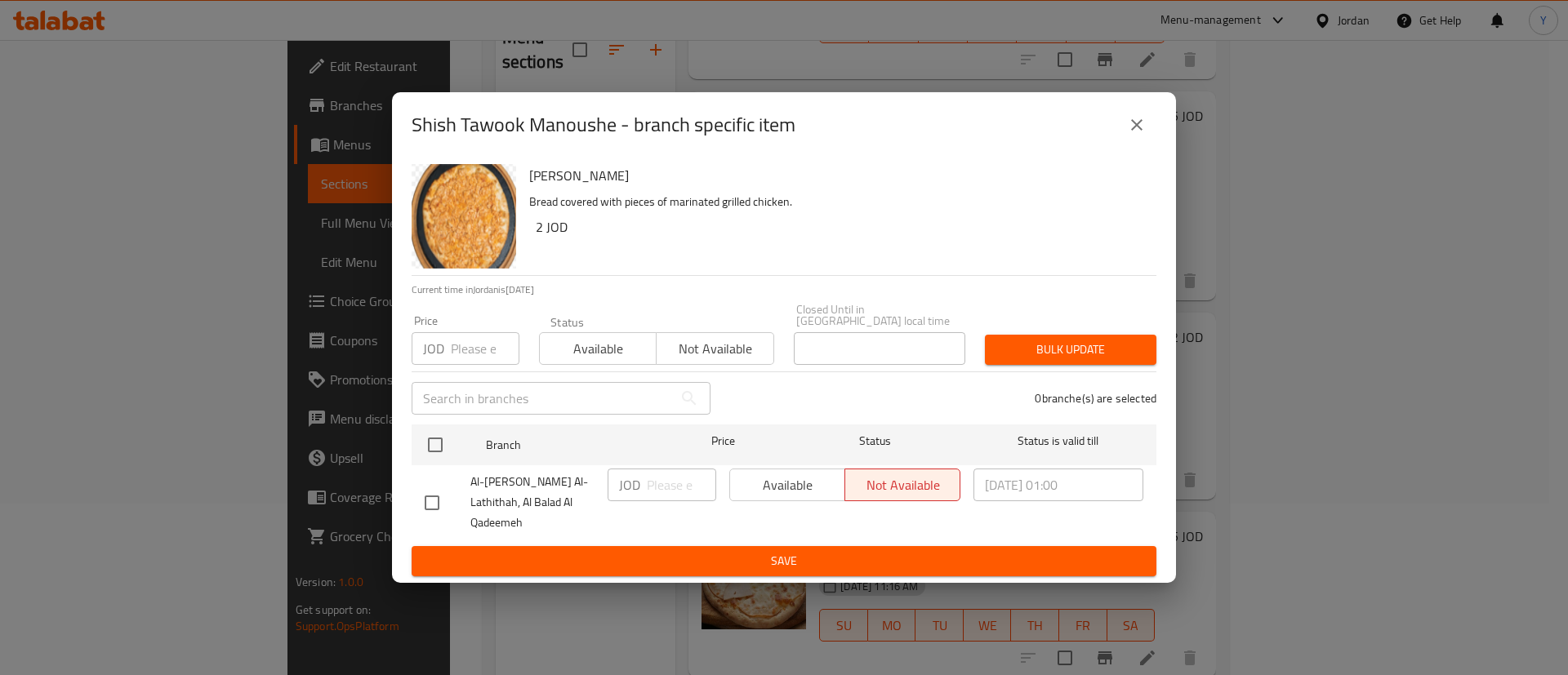
click at [423, 498] on input "checkbox" at bounding box center [432, 503] width 34 height 34
checkbox input "true"
click at [826, 491] on span "Available" at bounding box center [787, 485] width 102 height 24
click at [859, 523] on div "Available Not available" at bounding box center [845, 502] width 244 height 81
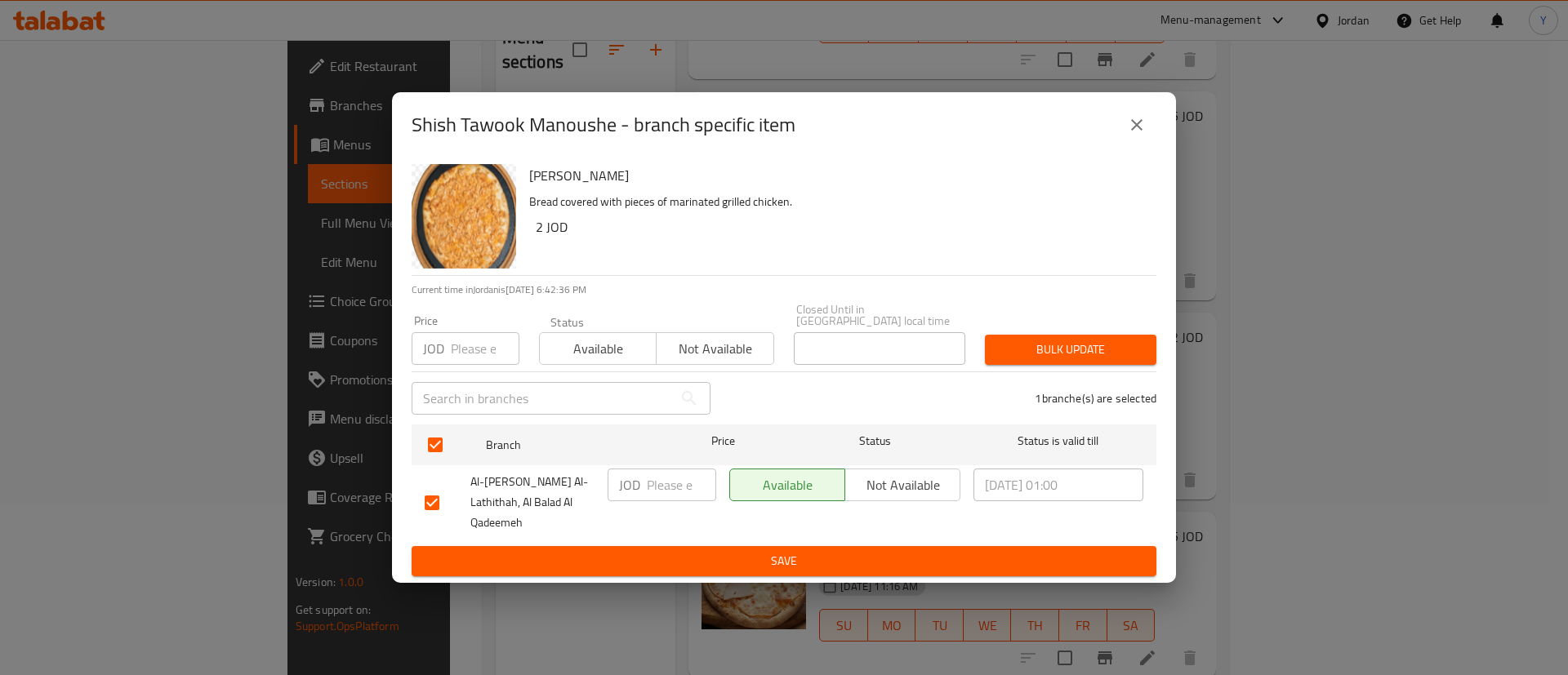
click at [847, 557] on button "Save" at bounding box center [784, 561] width 745 height 30
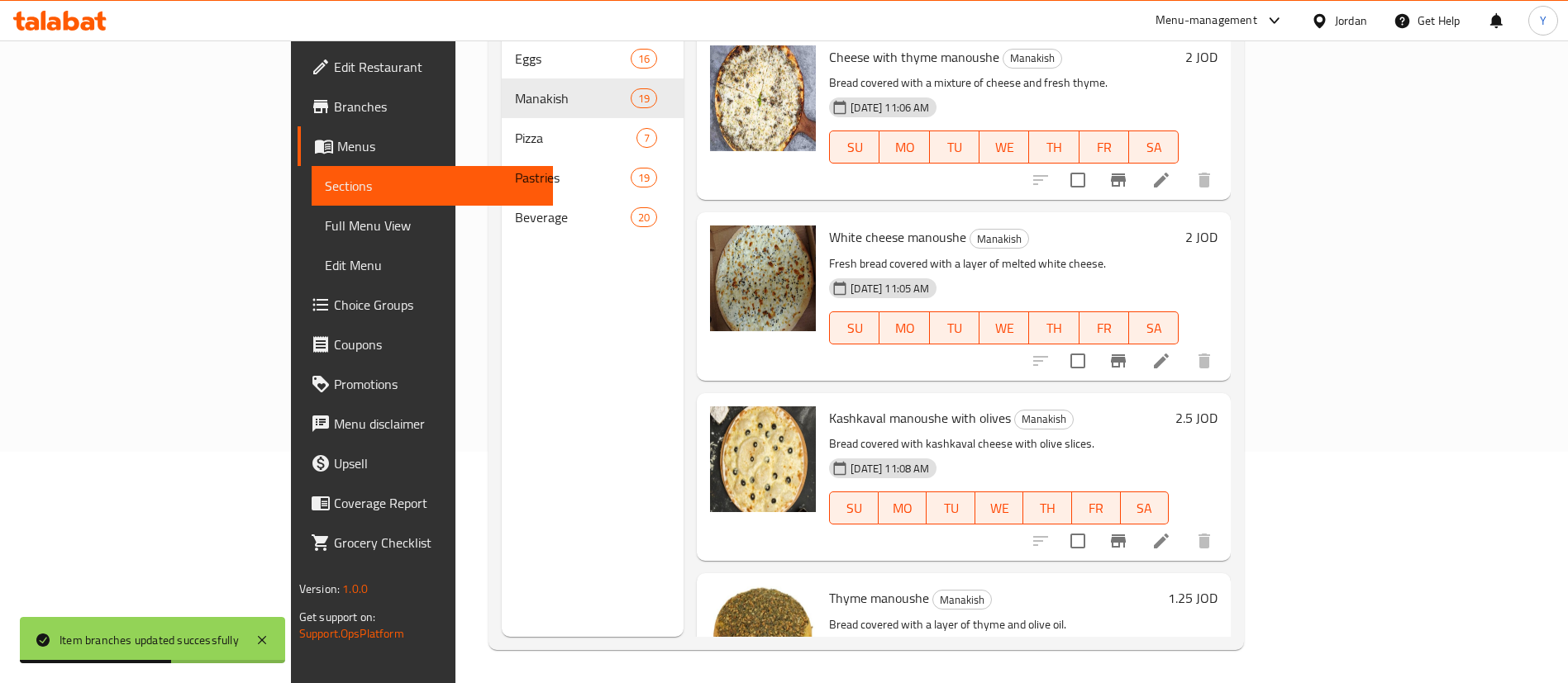
scroll to position [0, 0]
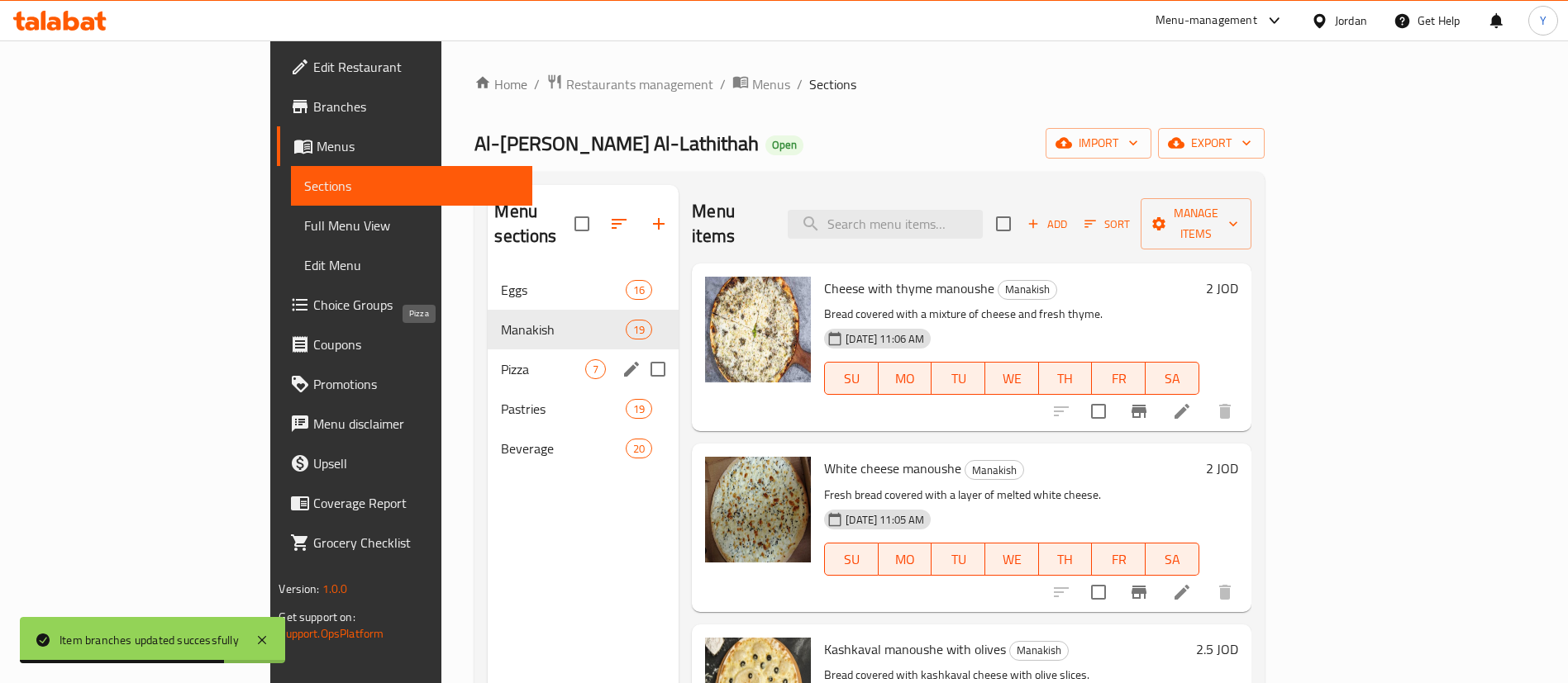
click at [501, 359] on span "Pizza" at bounding box center [543, 369] width 84 height 20
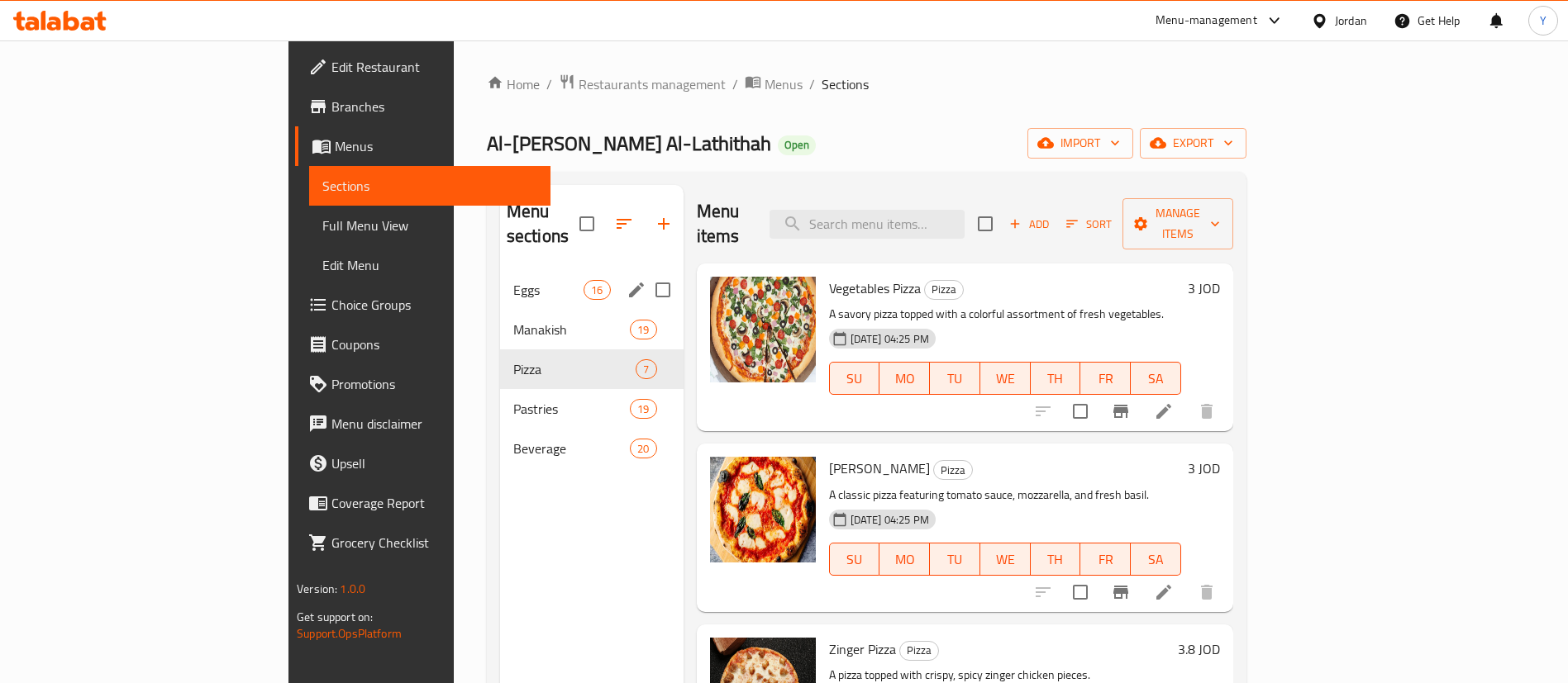
click at [514, 280] on span "Eggs" at bounding box center [548, 290] width 70 height 20
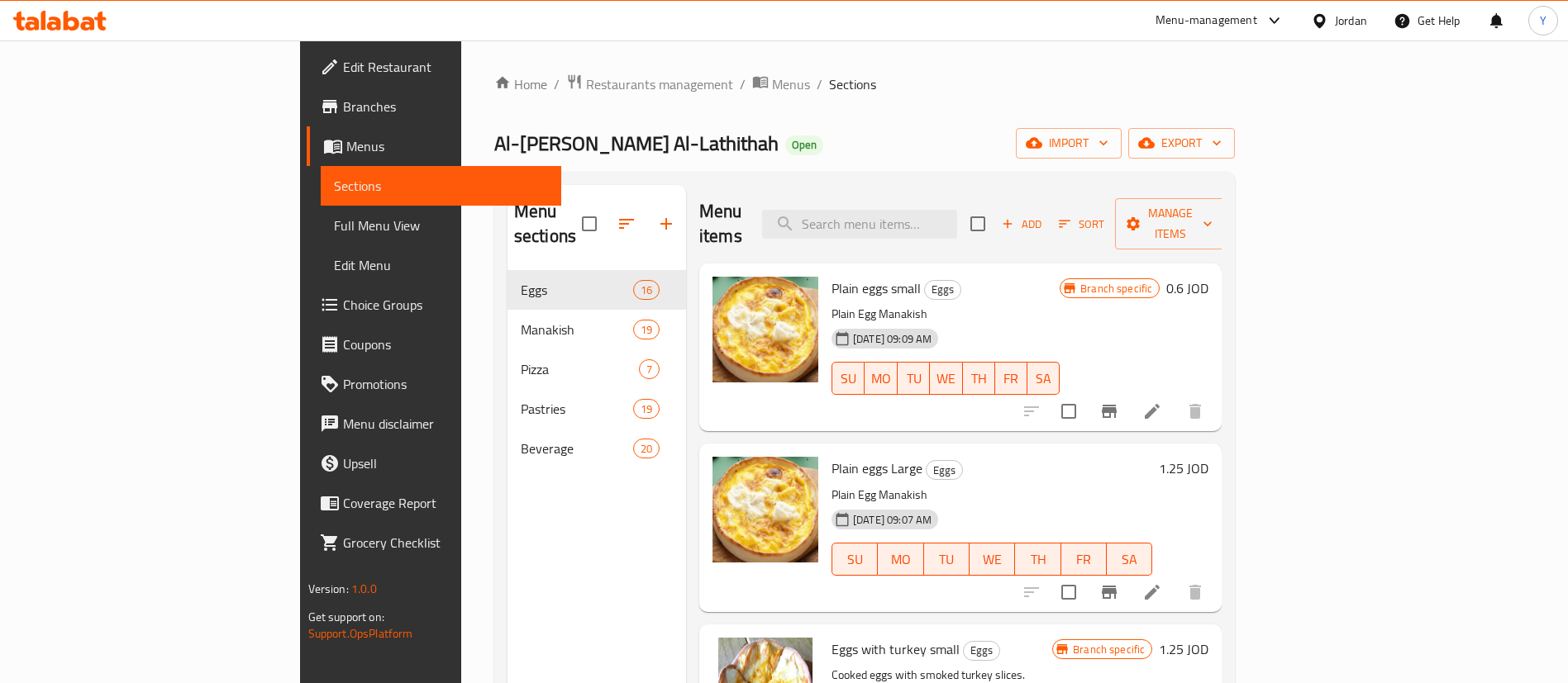
click at [1129, 394] on button "Branch-specific-item" at bounding box center [1109, 411] width 40 height 40
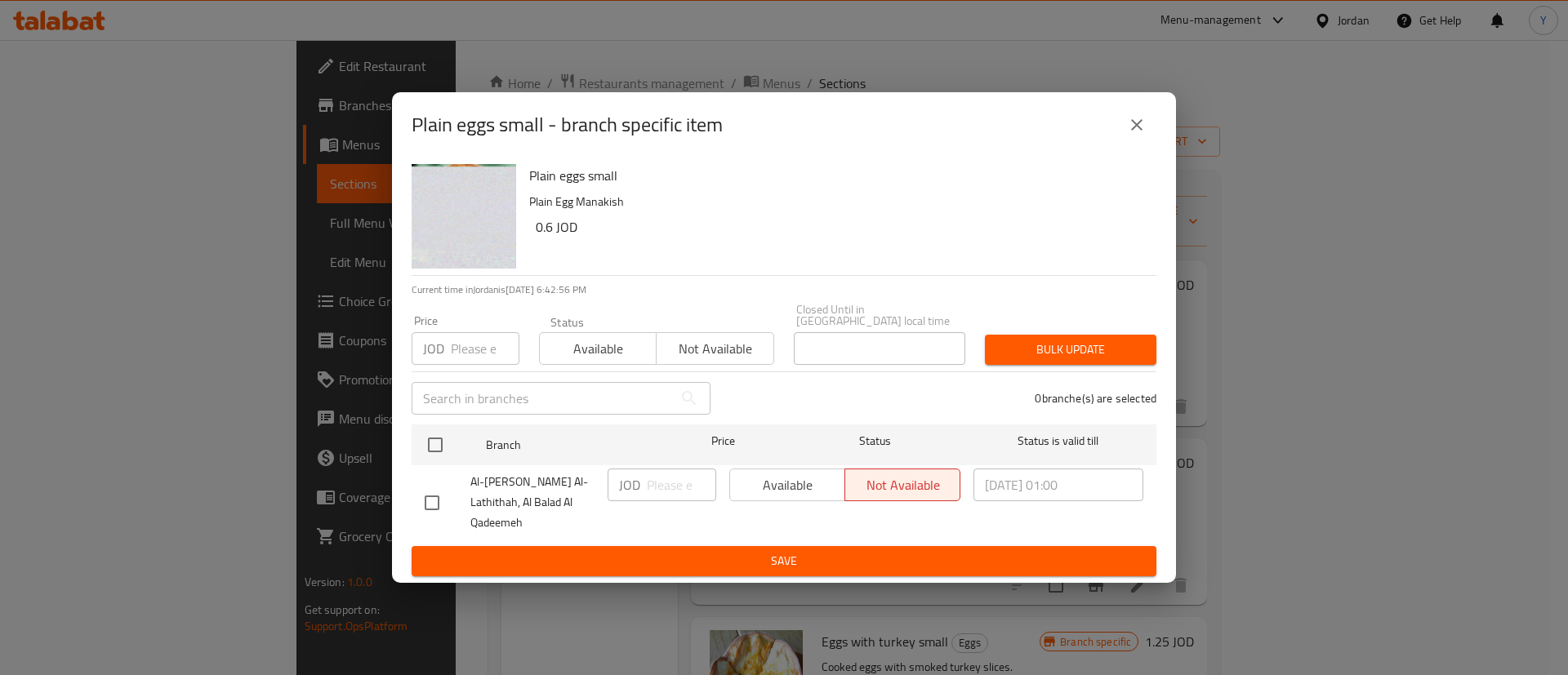
click at [427, 512] on input "checkbox" at bounding box center [432, 503] width 34 height 34
checkbox input "true"
click at [770, 487] on span "Available" at bounding box center [787, 485] width 102 height 24
click at [827, 551] on span "Save" at bounding box center [784, 561] width 719 height 20
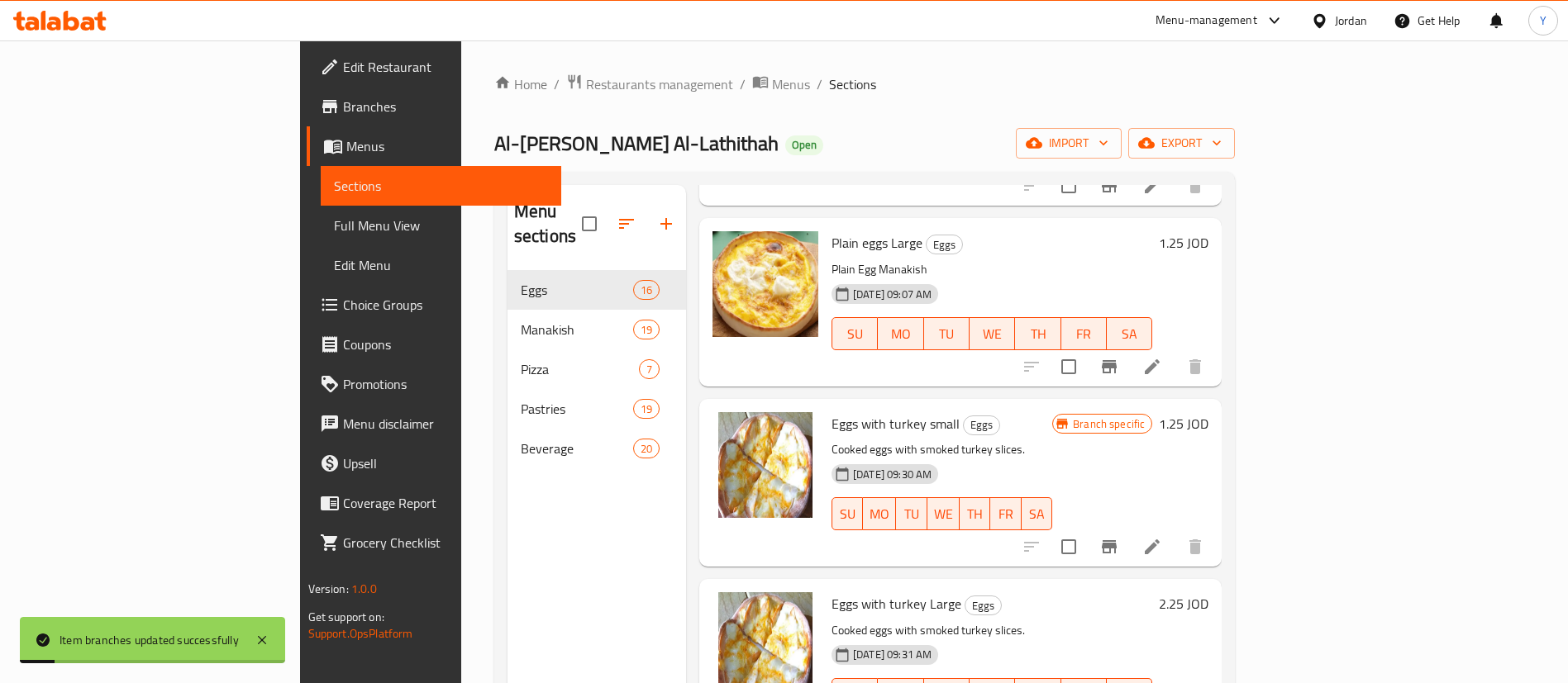
scroll to position [352, 0]
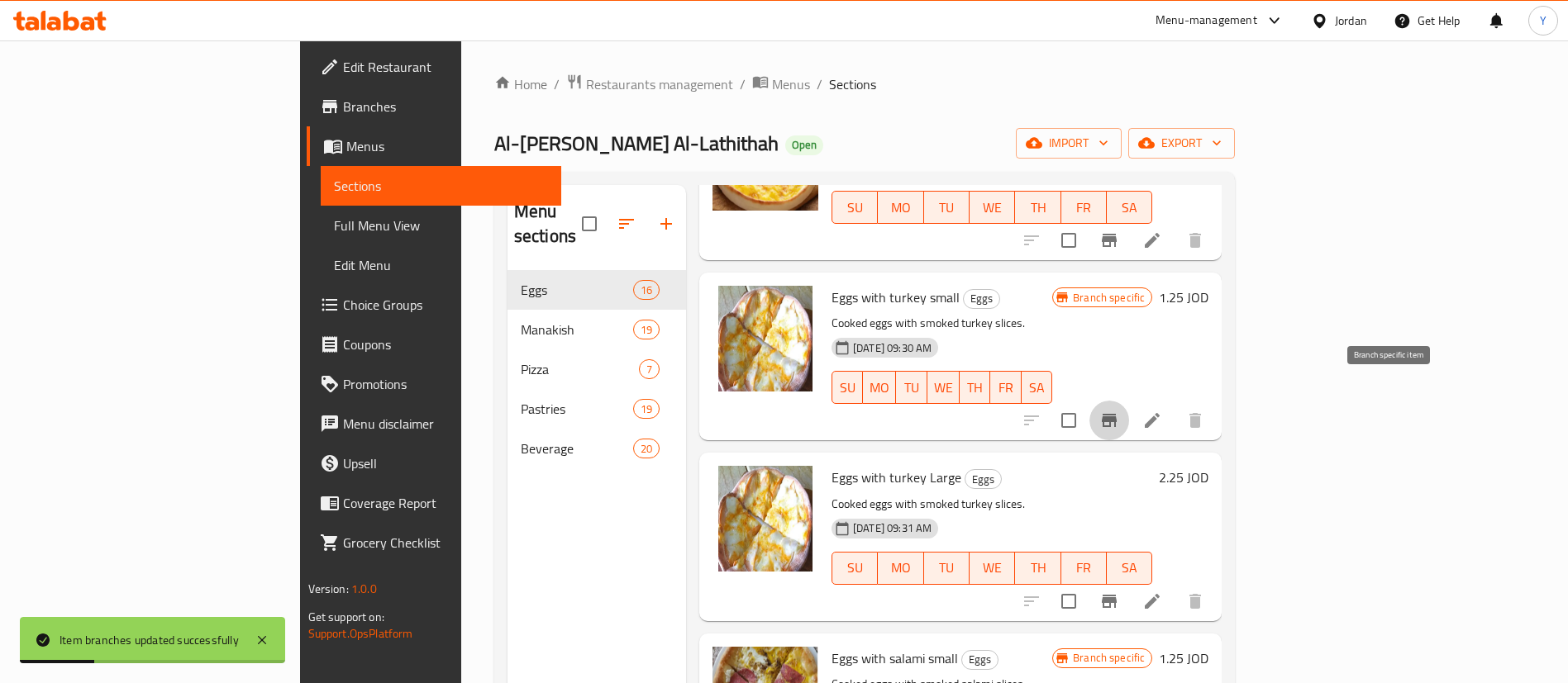
click at [1119, 411] on icon "Branch-specific-item" at bounding box center [1109, 421] width 20 height 20
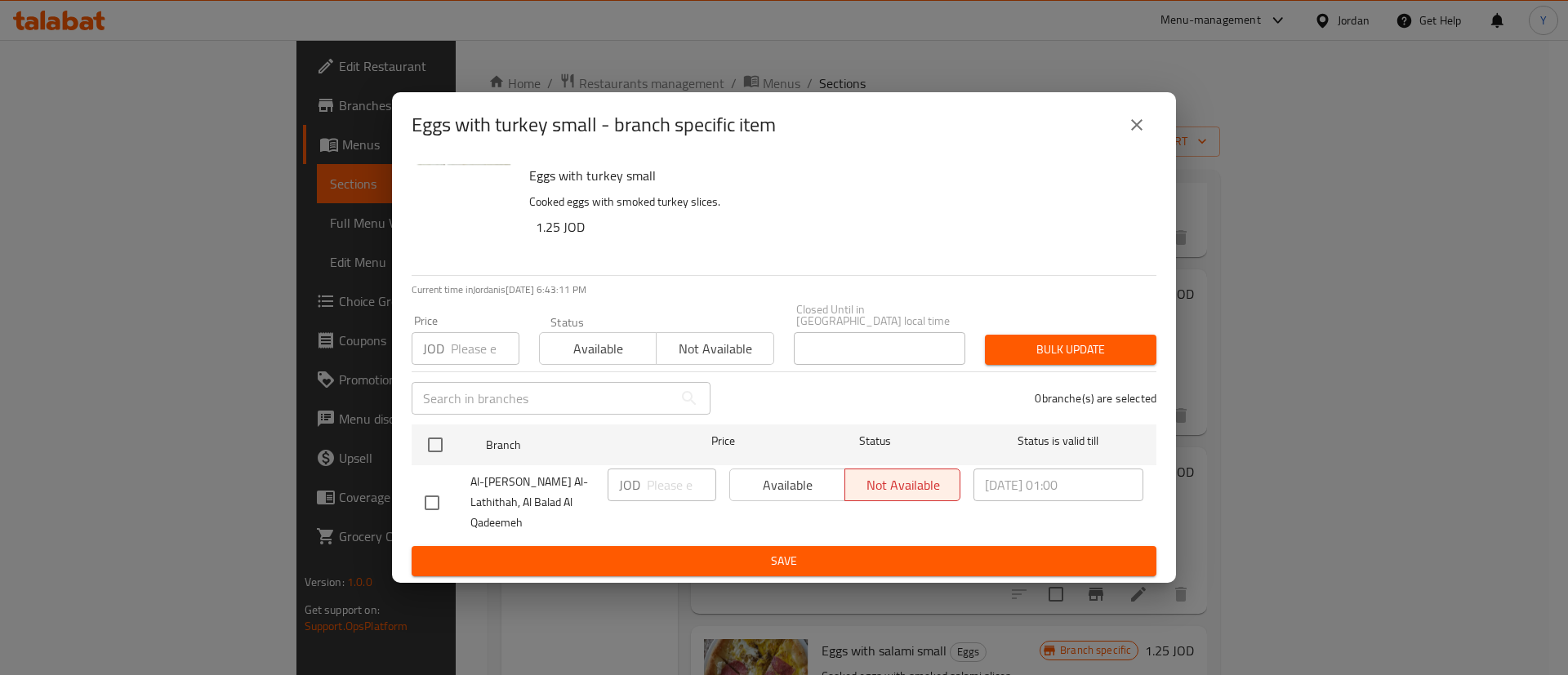
click at [450, 497] on div at bounding box center [448, 503] width 46 height 34
click at [432, 502] on input "checkbox" at bounding box center [432, 503] width 34 height 34
checkbox input "true"
click at [795, 497] on span "Available" at bounding box center [787, 485] width 102 height 24
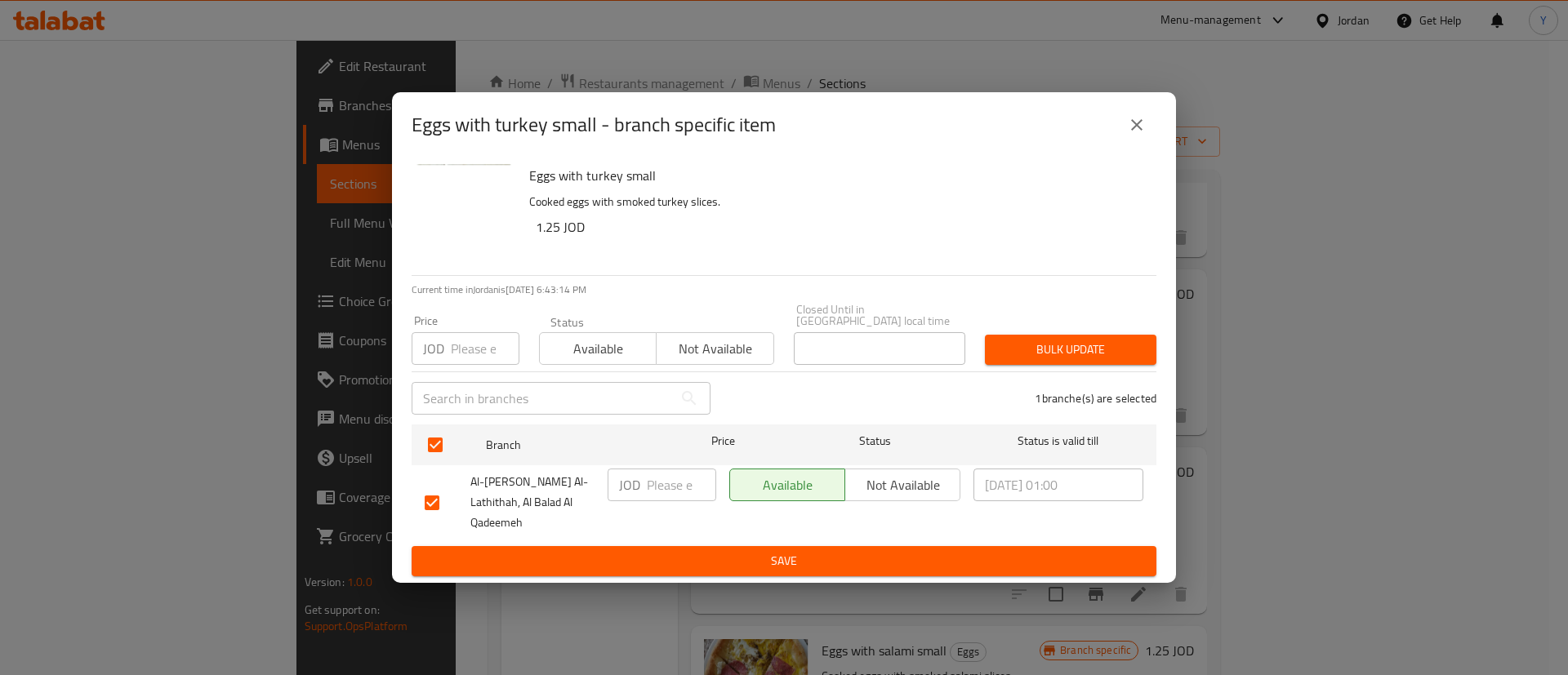
click at [909, 527] on ul "Branch Price Status Status is valid till Al-Fatera Al-Lathithah, Al Balad Al Qa…" at bounding box center [784, 482] width 745 height 128
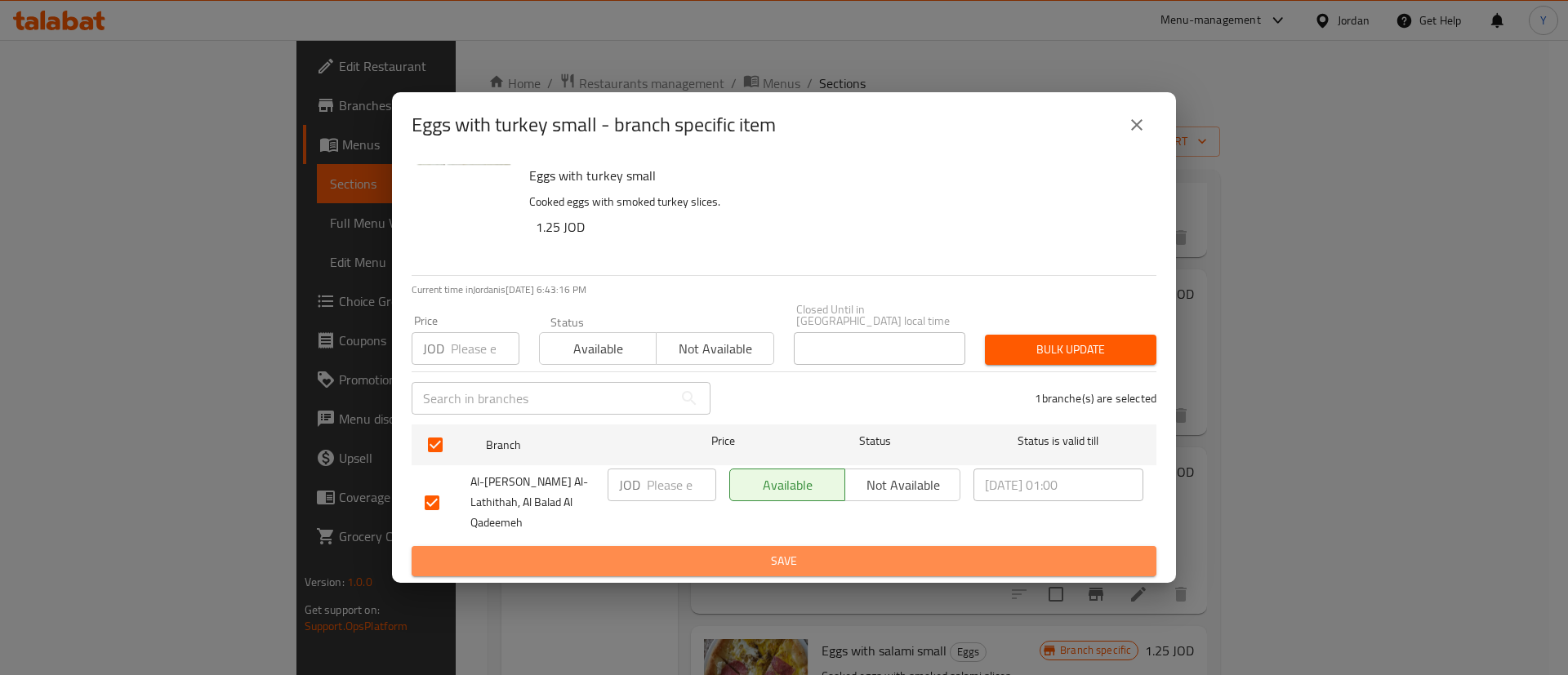
click at [909, 551] on span "Save" at bounding box center [784, 561] width 719 height 20
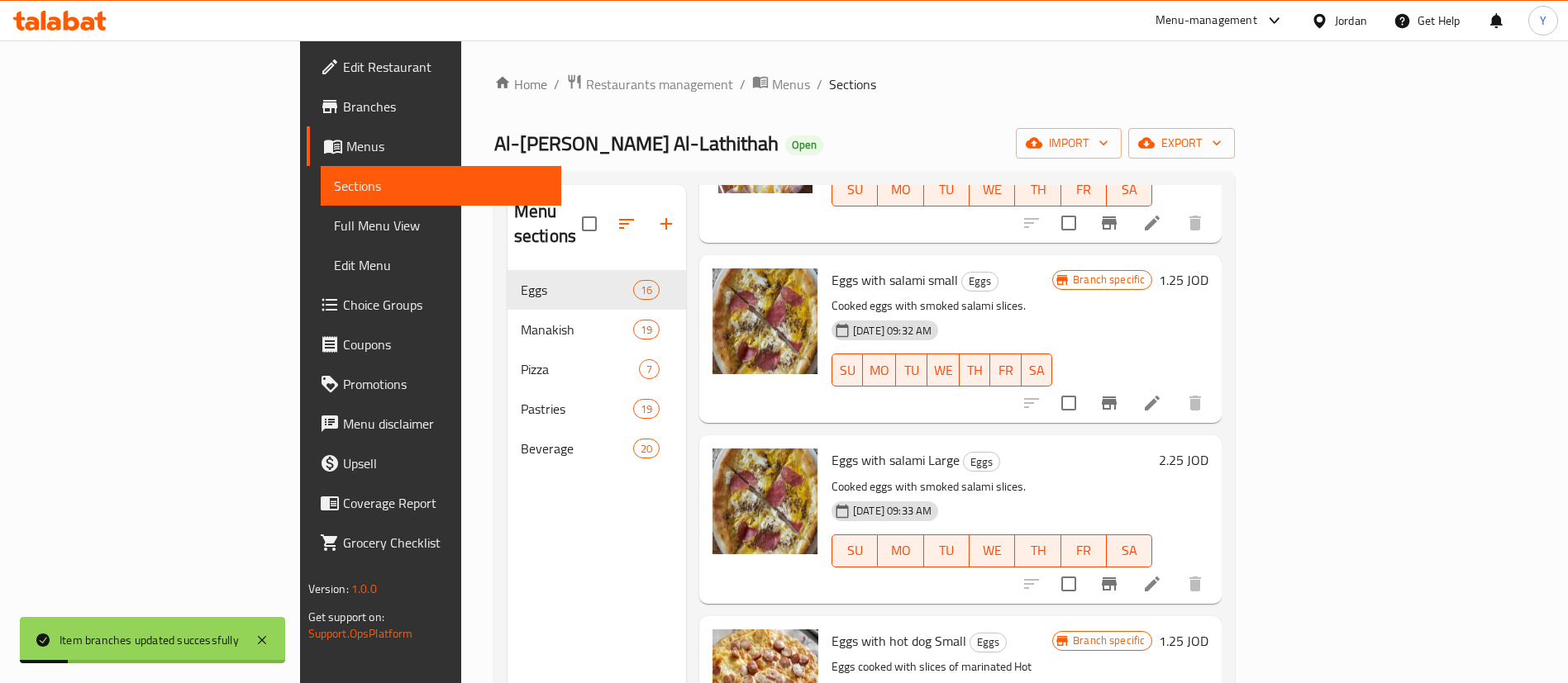
scroll to position [725, 0]
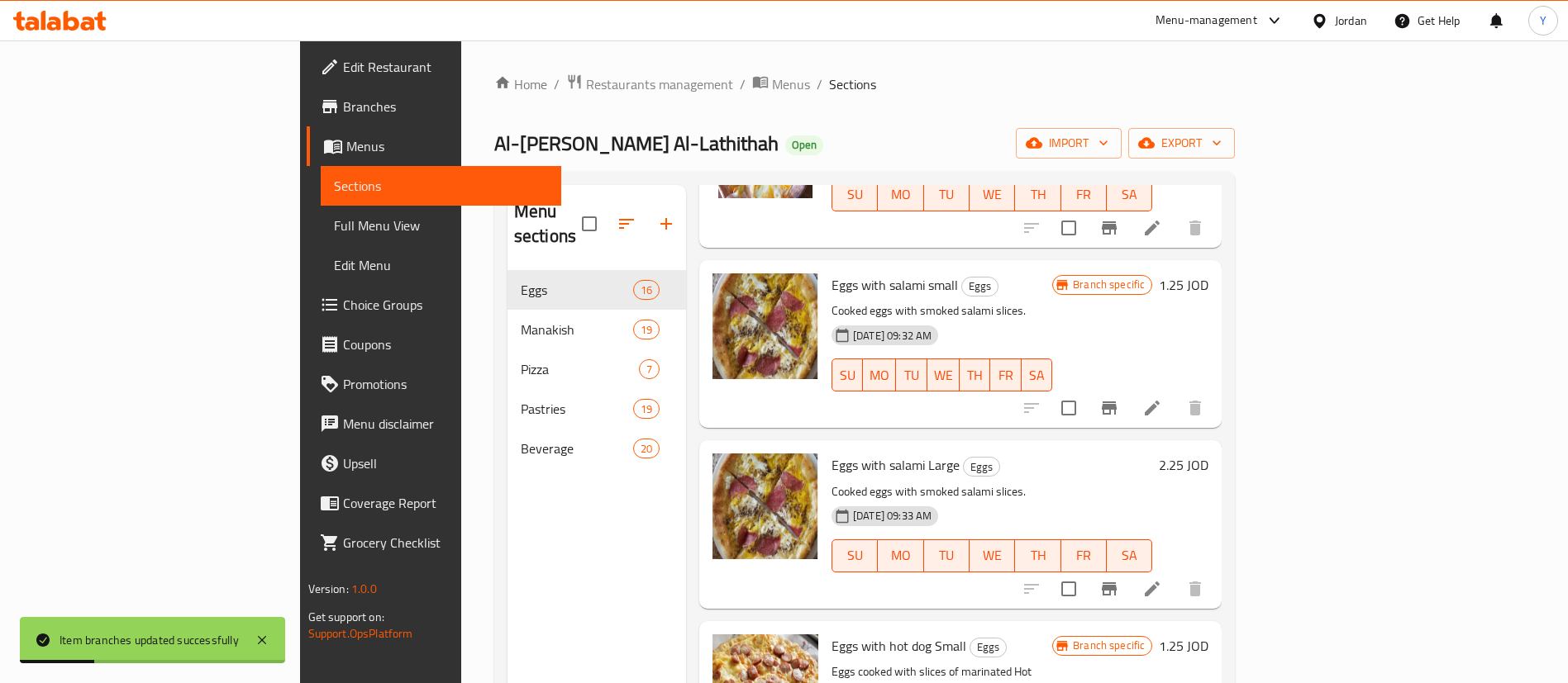
click at [1117, 402] on icon "Branch-specific-item" at bounding box center [1109, 408] width 15 height 13
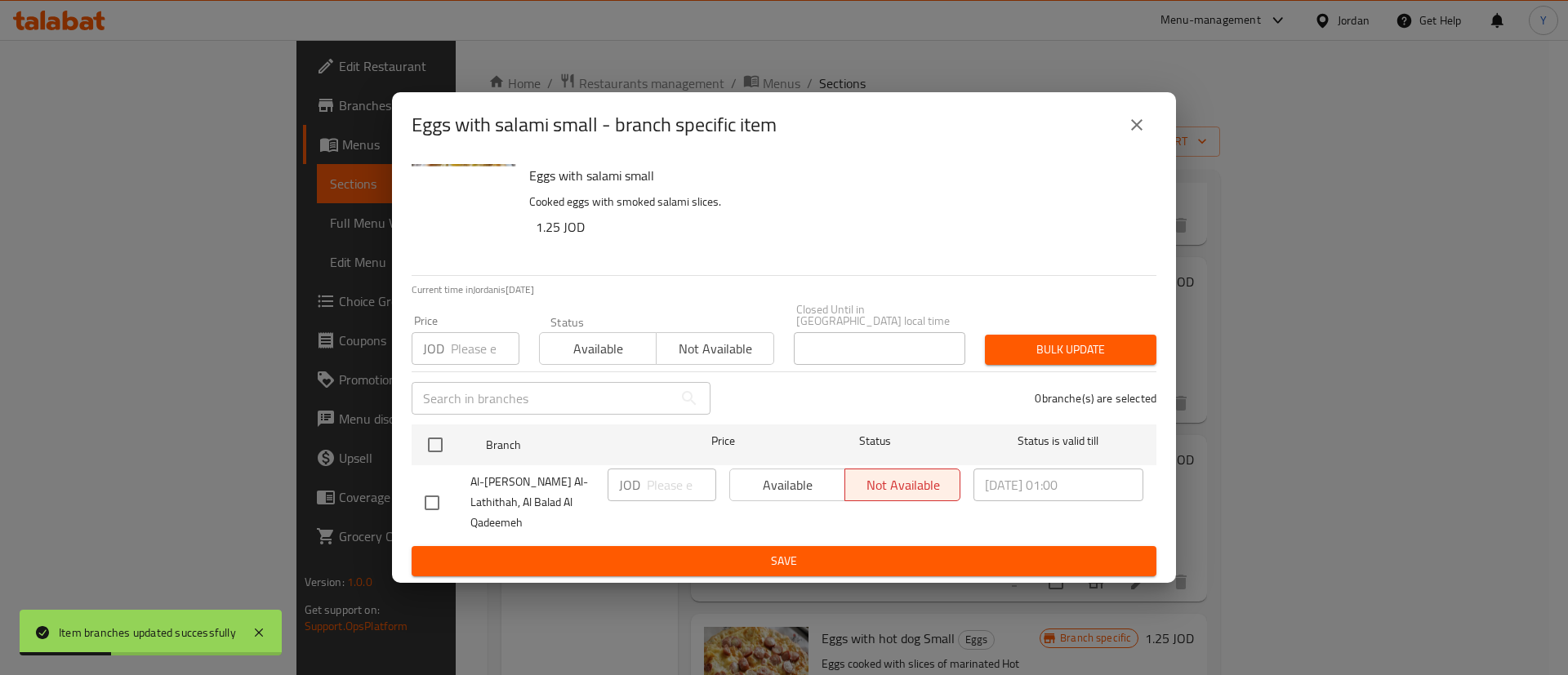
click at [666, 549] on div "Eggs with salami small Cooked eggs with smoked salami slices. 1.25 JOD Current …" at bounding box center [784, 371] width 784 height 425
click at [408, 491] on div "Eggs with salami small Cooked eggs with smoked salami slices. 1.25 JOD Current …" at bounding box center [784, 371] width 784 height 425
click at [429, 497] on input "checkbox" at bounding box center [432, 503] width 34 height 34
checkbox input "true"
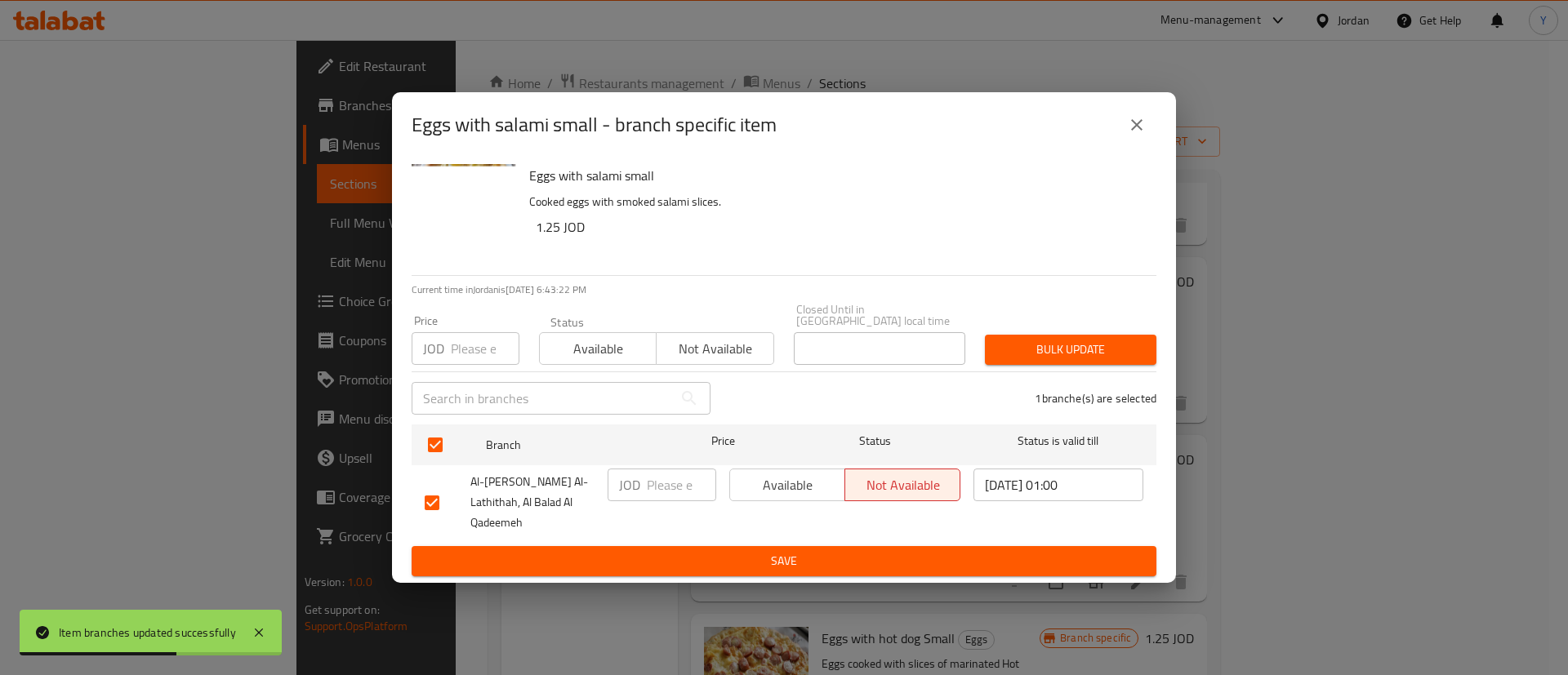
click at [794, 488] on span "Available" at bounding box center [787, 485] width 102 height 24
click at [805, 551] on span "Save" at bounding box center [784, 561] width 719 height 20
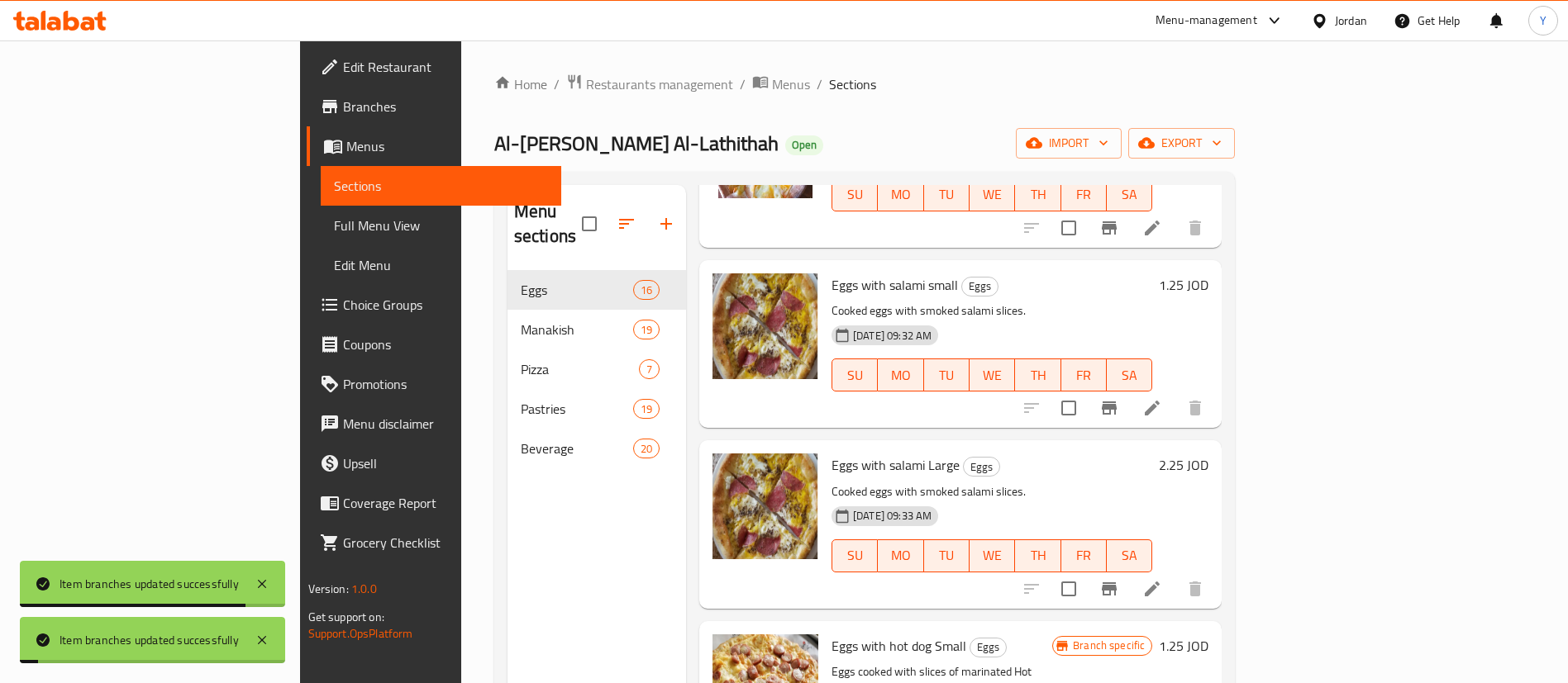
scroll to position [993, 0]
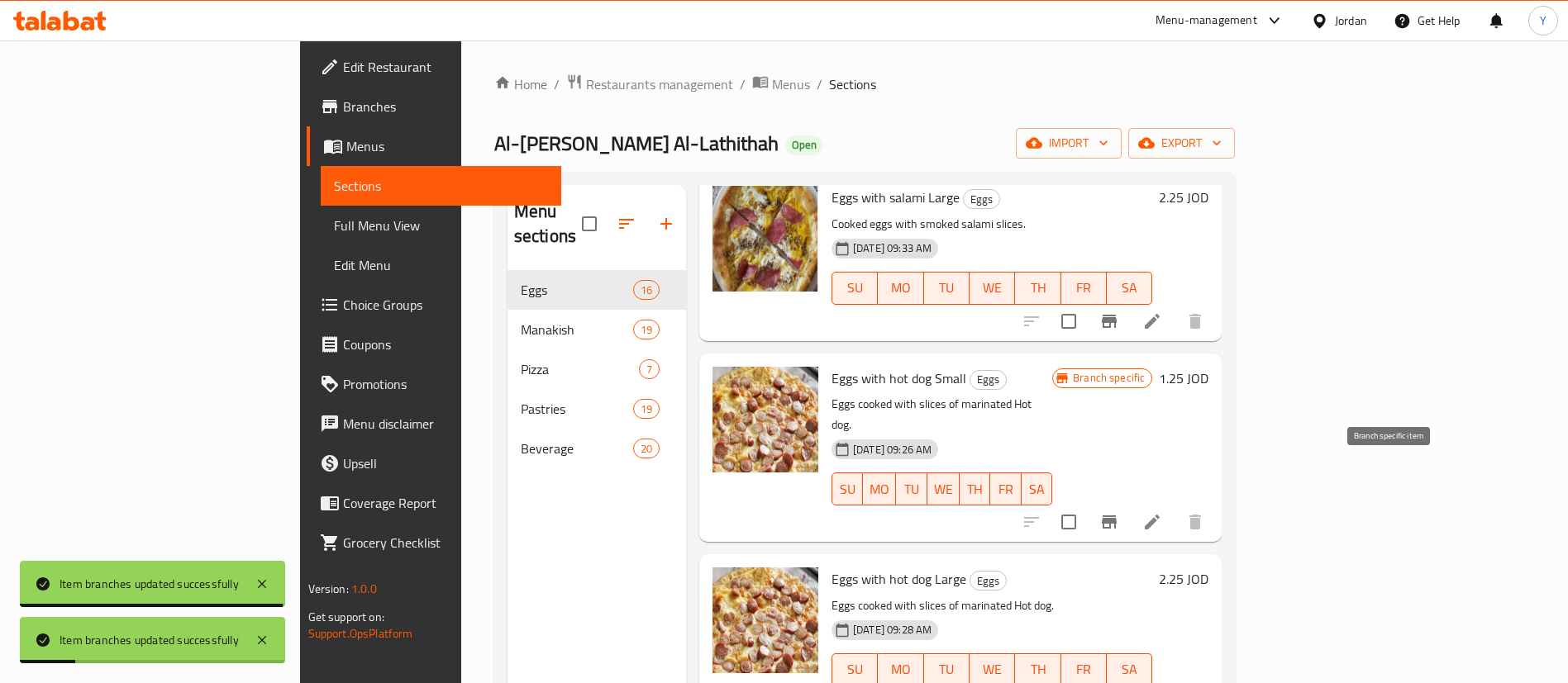
click at [1119, 512] on icon "Branch-specific-item" at bounding box center [1109, 522] width 20 height 20
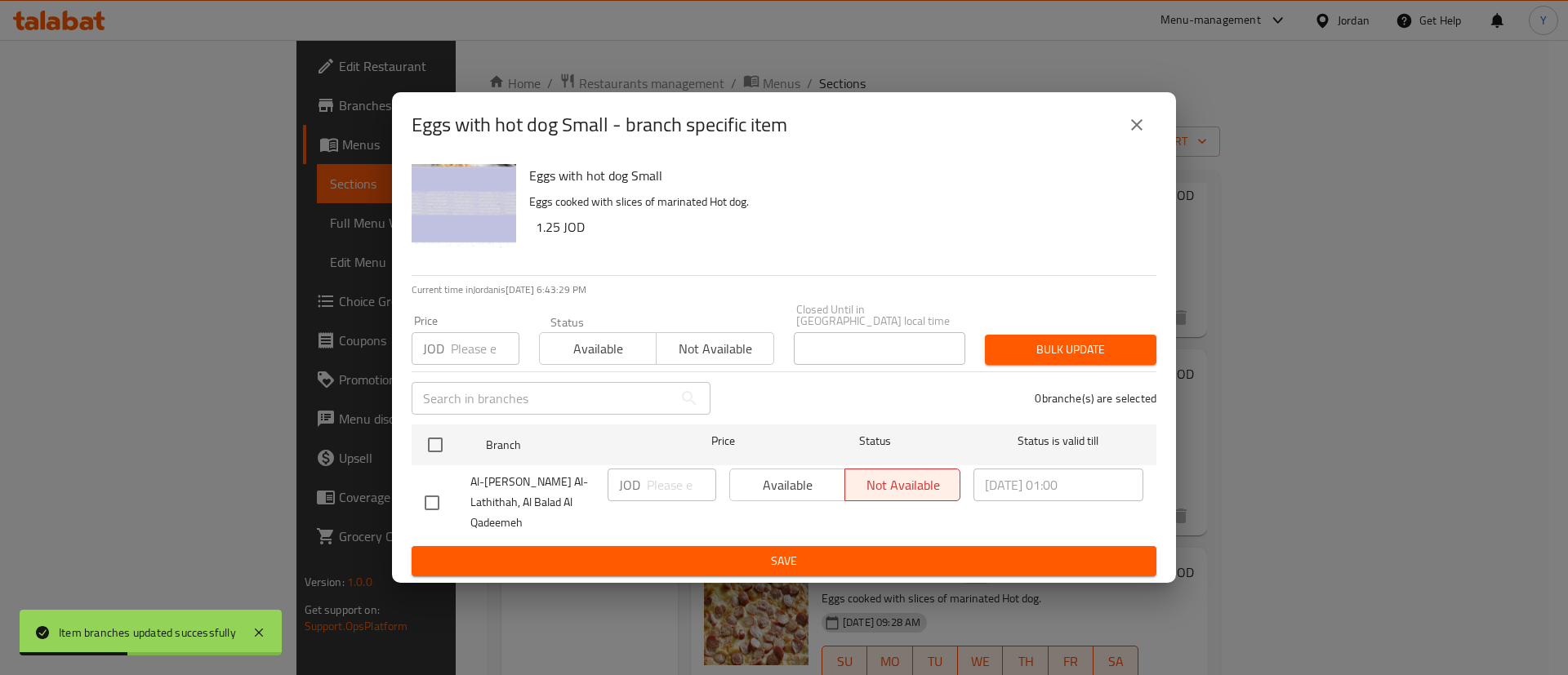
click at [437, 504] on input "checkbox" at bounding box center [432, 503] width 34 height 34
checkbox input "true"
click at [737, 492] on span "Available" at bounding box center [787, 485] width 102 height 24
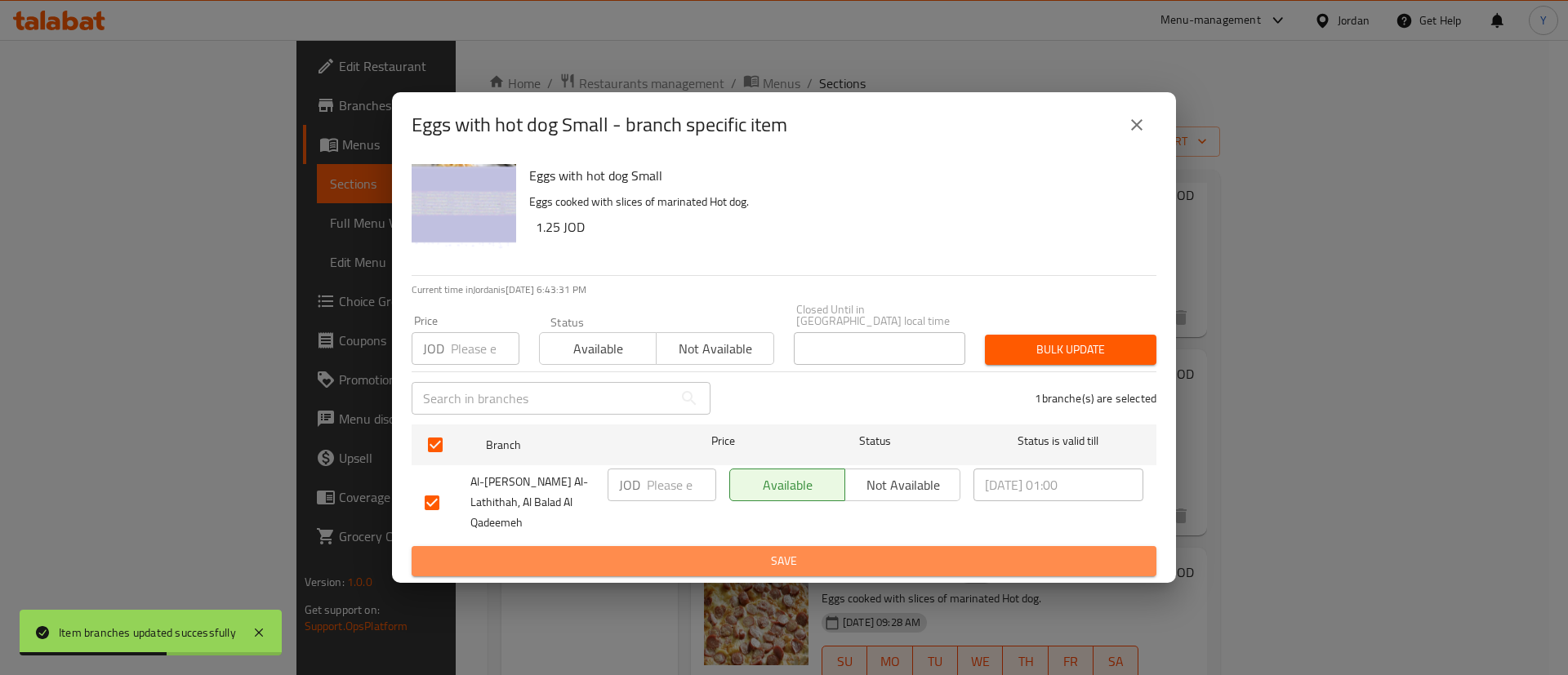
click at [755, 551] on span "Save" at bounding box center [784, 561] width 719 height 20
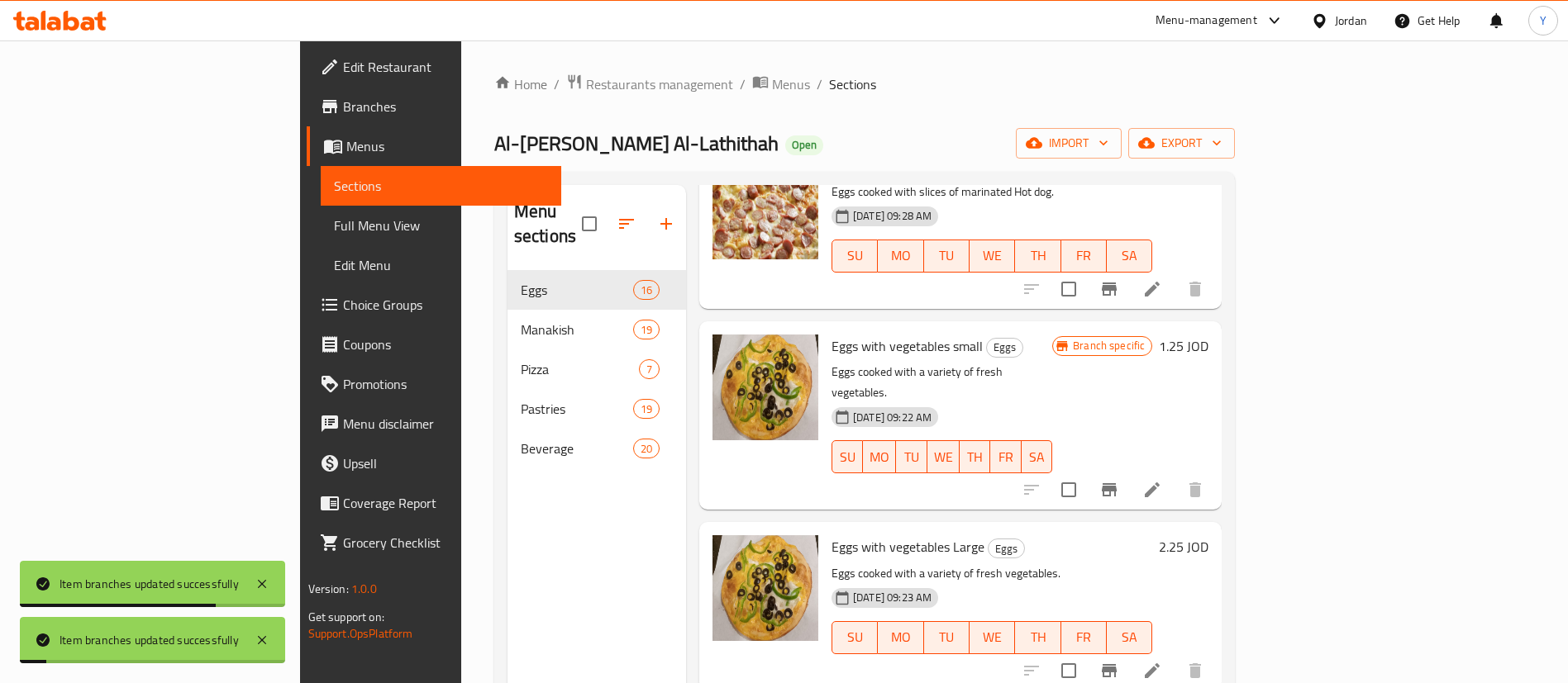
scroll to position [1566, 0]
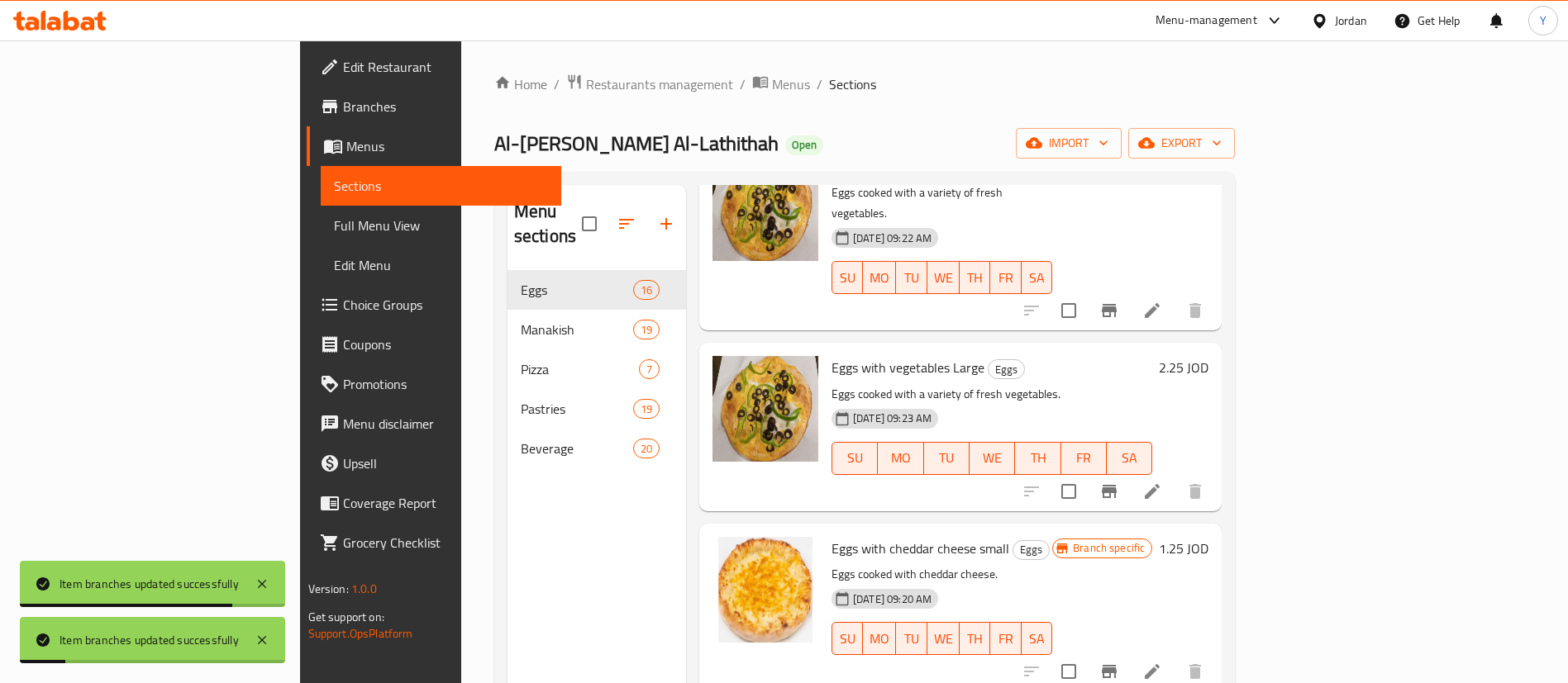
click at [1119, 301] on icon "Branch-specific-item" at bounding box center [1109, 310] width 20 height 20
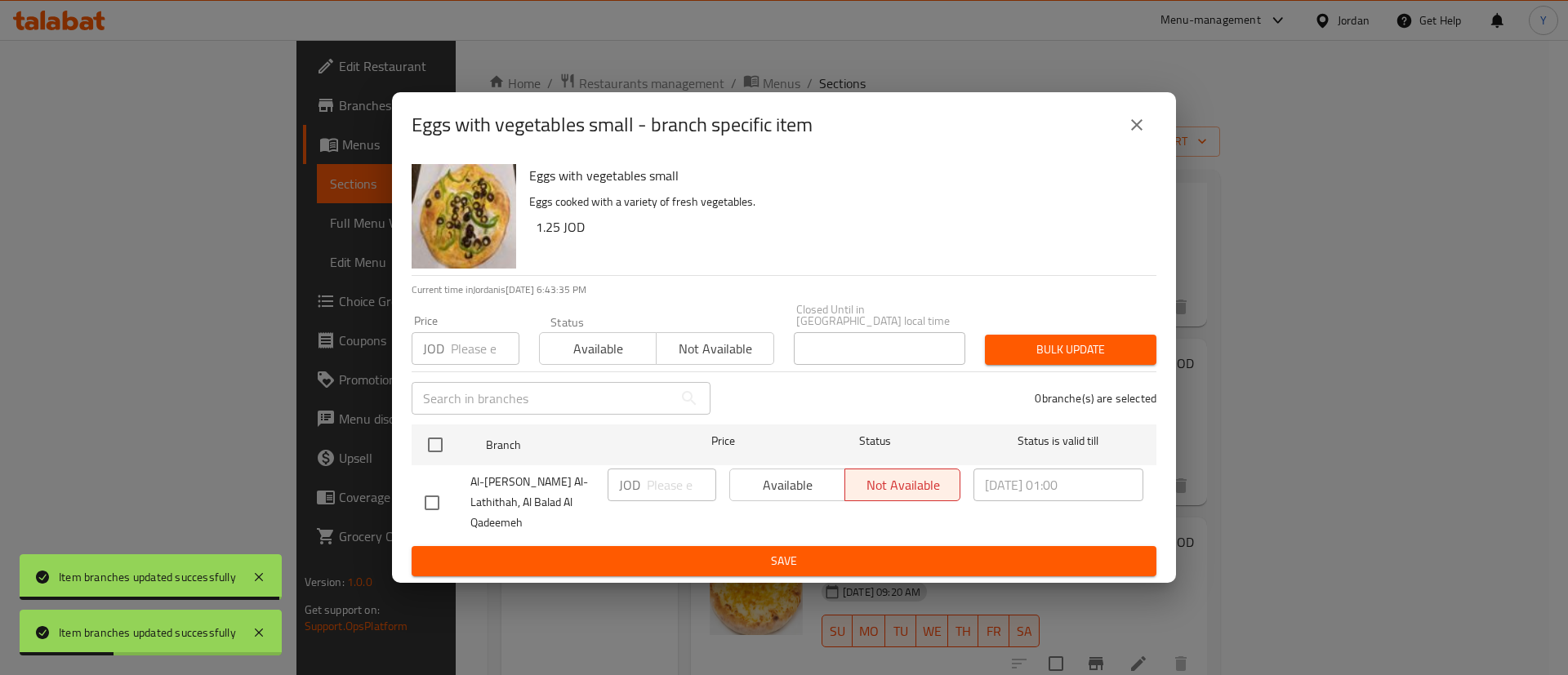
click at [432, 486] on input "checkbox" at bounding box center [432, 503] width 34 height 34
checkbox input "true"
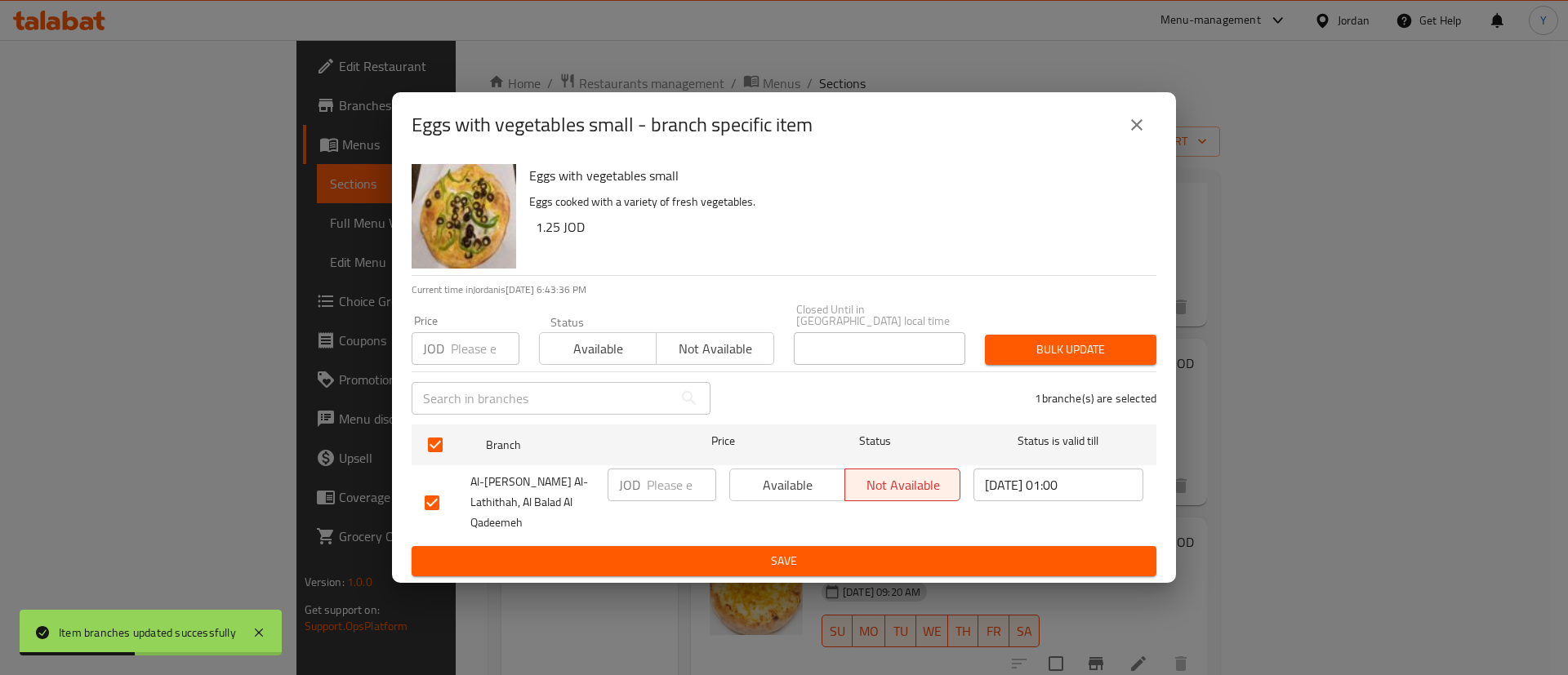
click at [808, 493] on span "Available" at bounding box center [787, 485] width 102 height 24
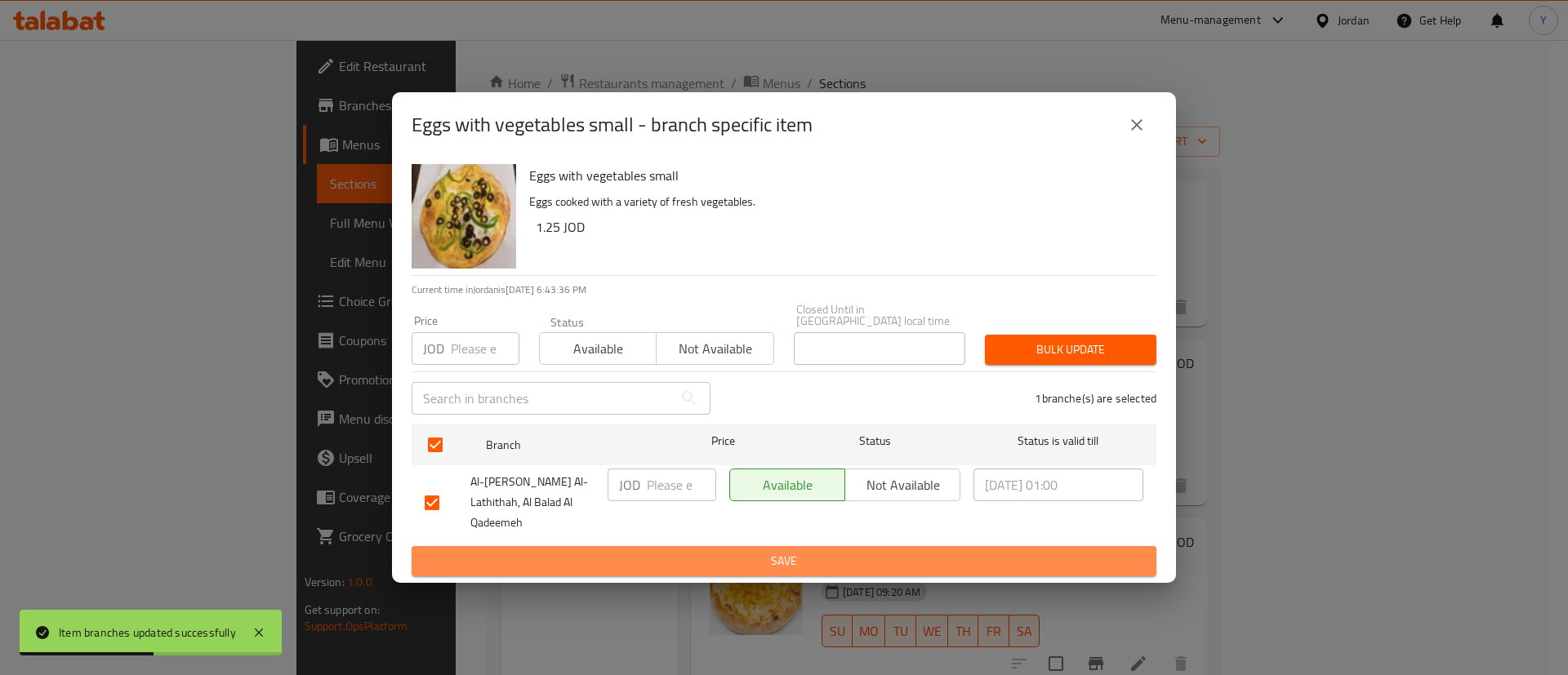
click at [814, 551] on span "Save" at bounding box center [784, 561] width 719 height 20
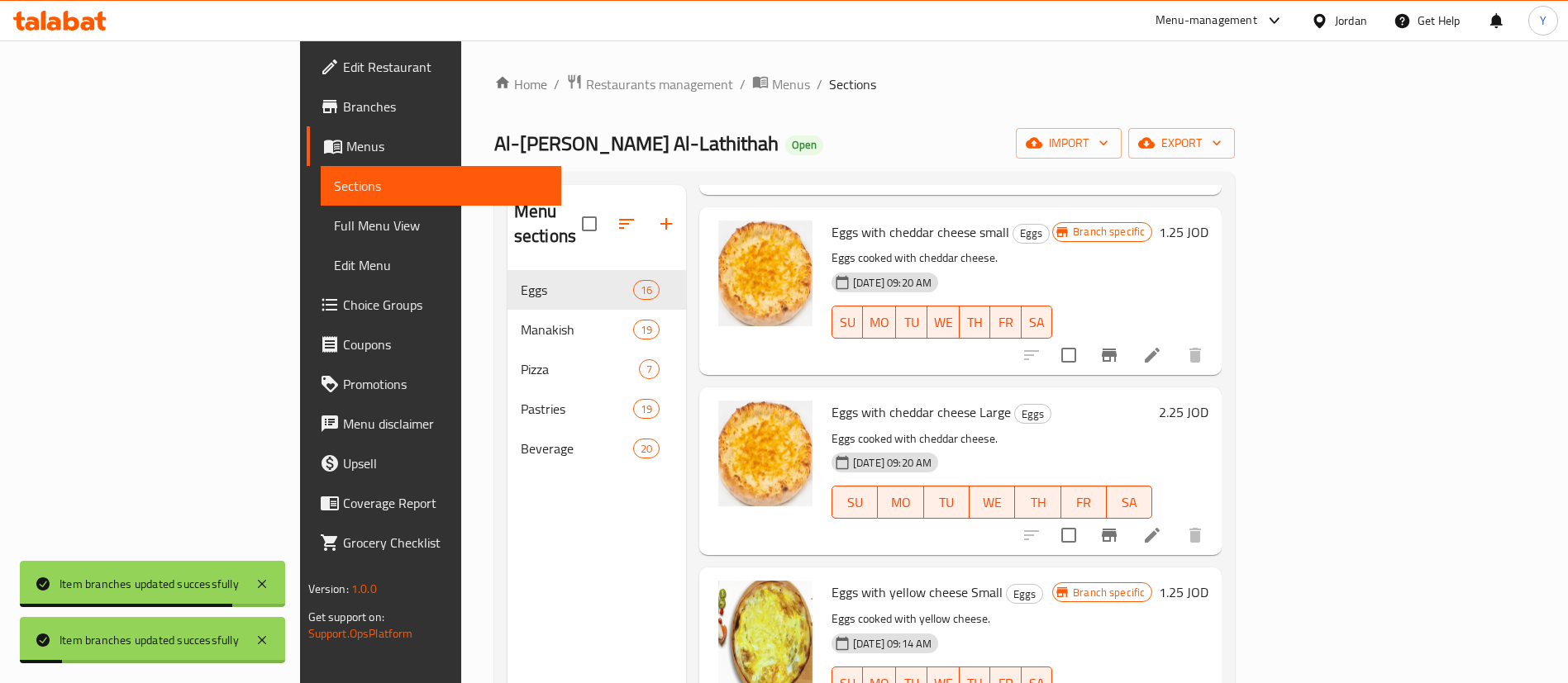
scroll to position [2245, 0]
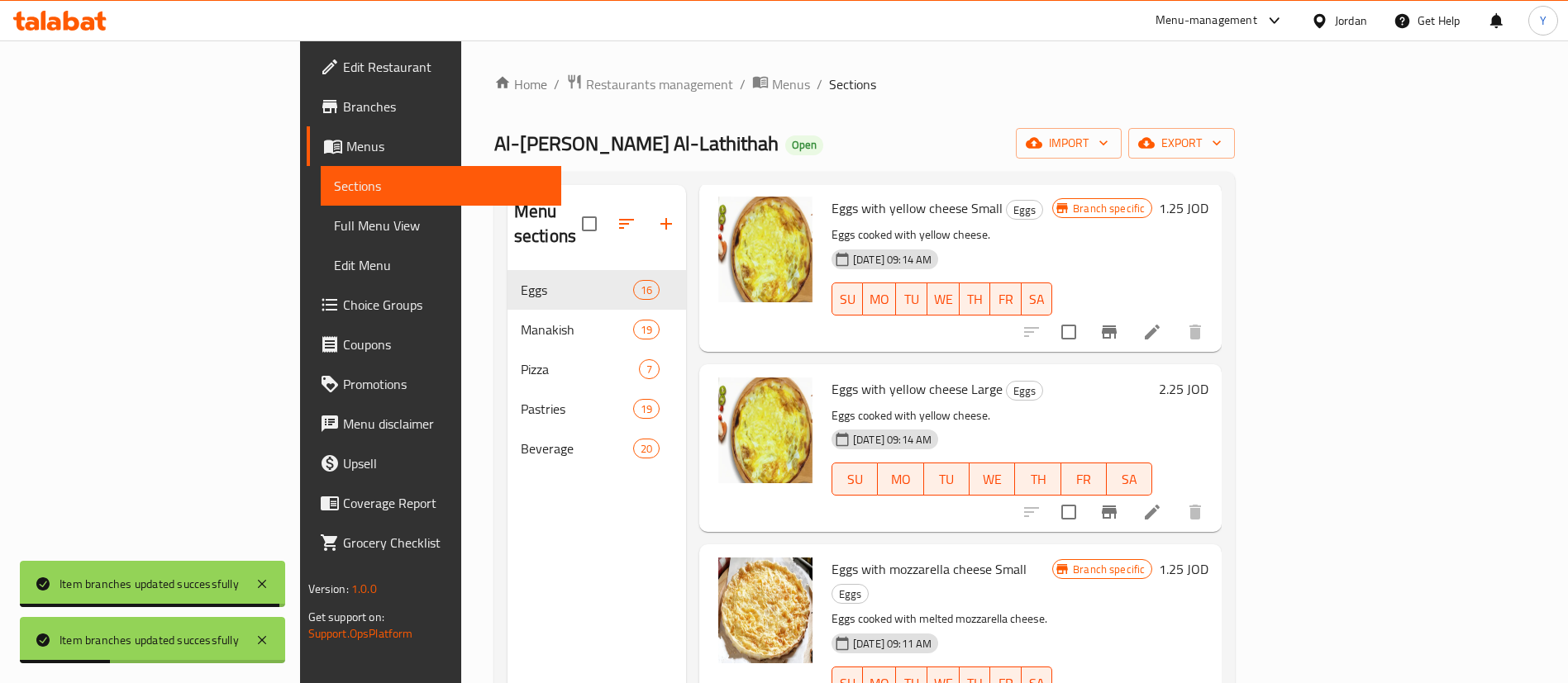
click at [46, 25] on icon at bounding box center [44, 20] width 5 height 19
